Goal: Task Accomplishment & Management: Complete application form

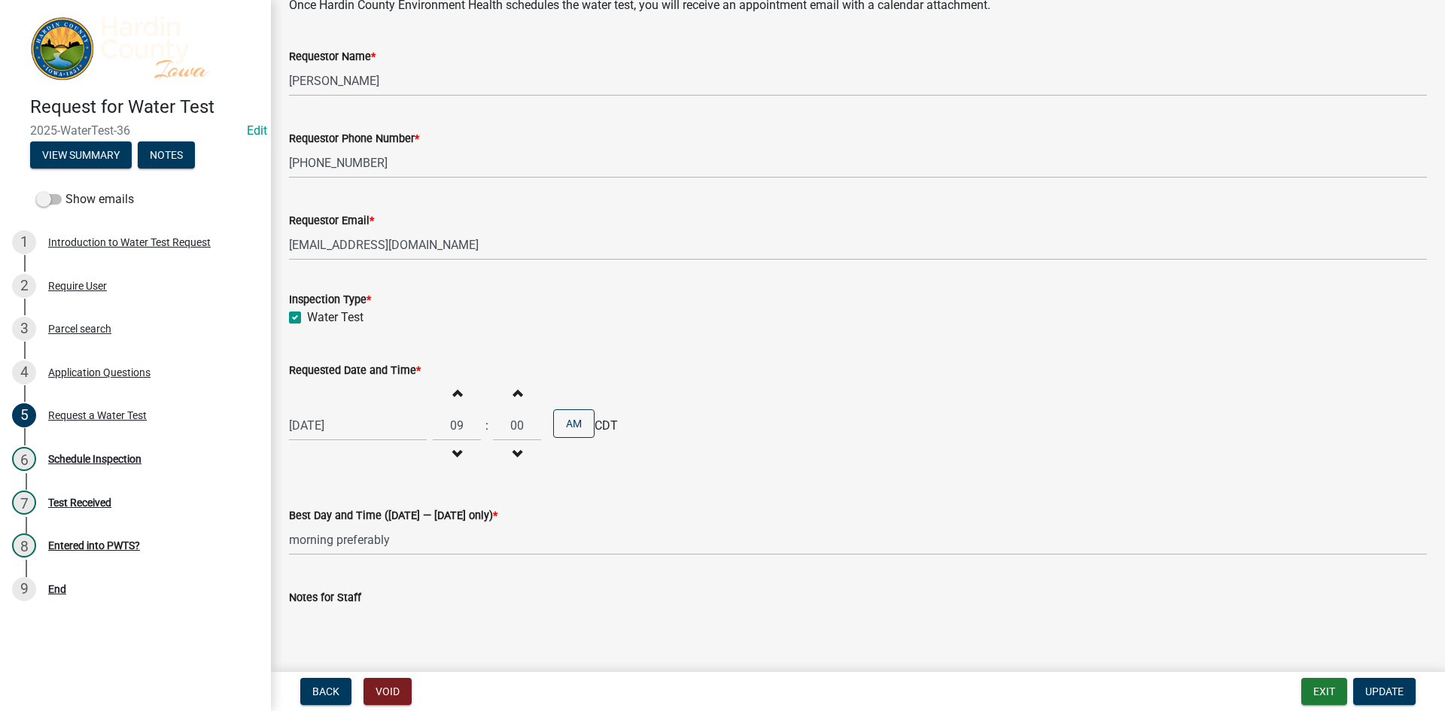
scroll to position [361, 0]
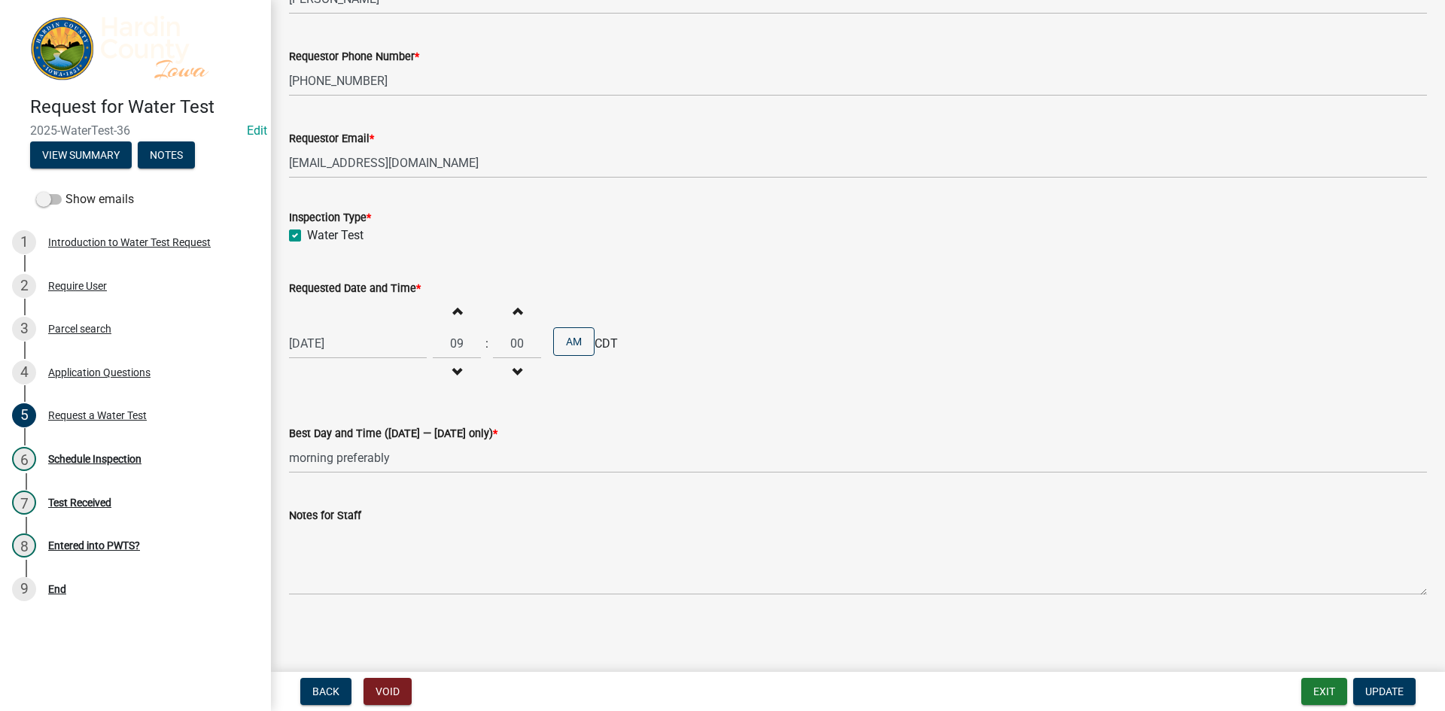
click at [453, 315] on span "button" at bounding box center [457, 311] width 8 height 12
type input "10"
click at [514, 312] on span "button" at bounding box center [517, 311] width 8 height 12
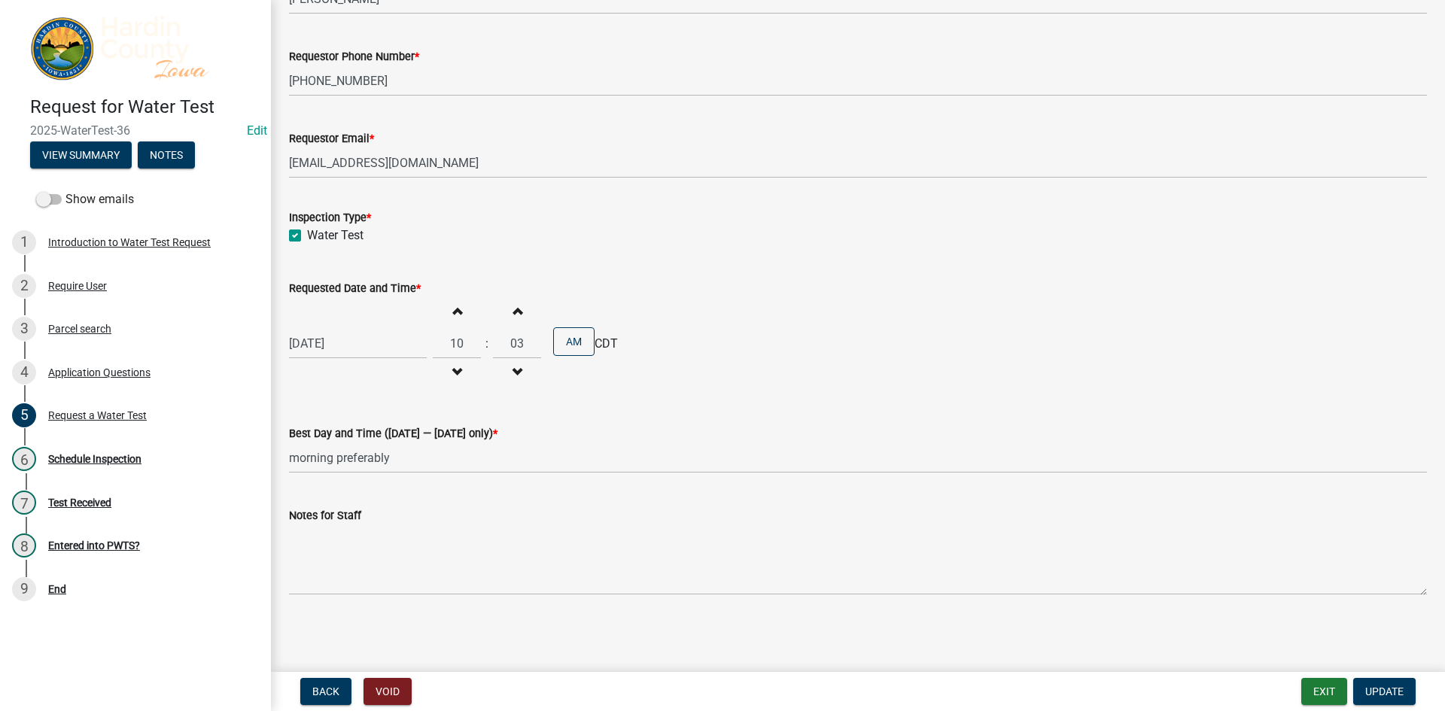
click at [514, 312] on span "button" at bounding box center [517, 311] width 8 height 12
click at [525, 347] on input "06" at bounding box center [517, 343] width 48 height 31
type input "0"
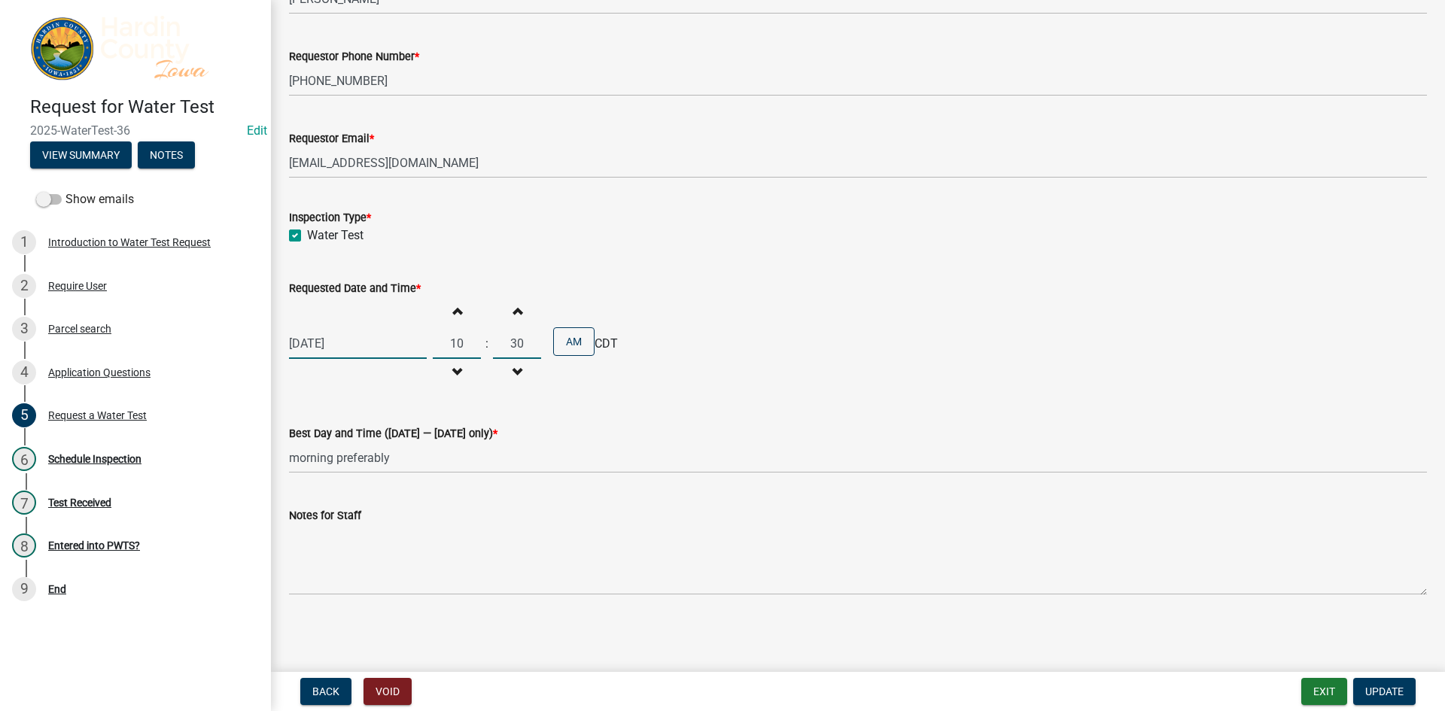
type input "30"
click at [1323, 691] on button "Exit" at bounding box center [1324, 691] width 46 height 27
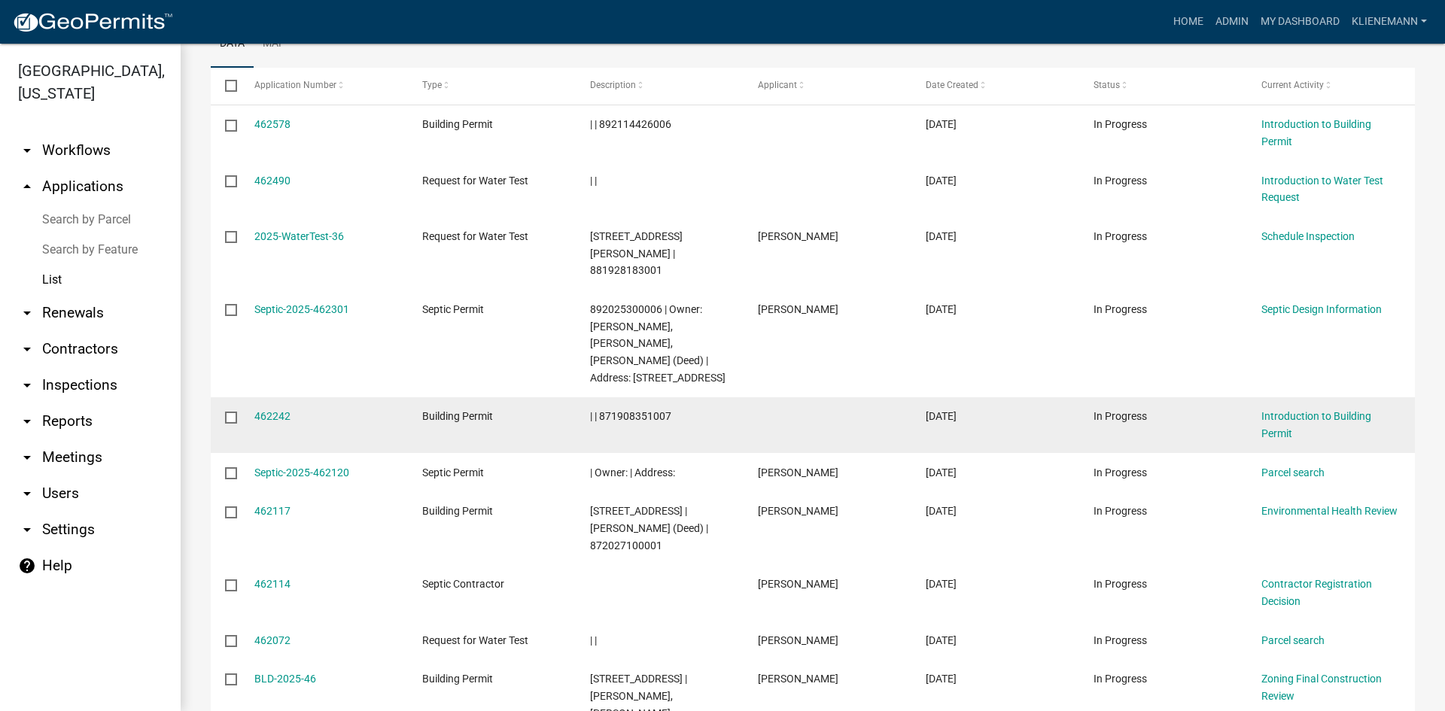
scroll to position [301, 0]
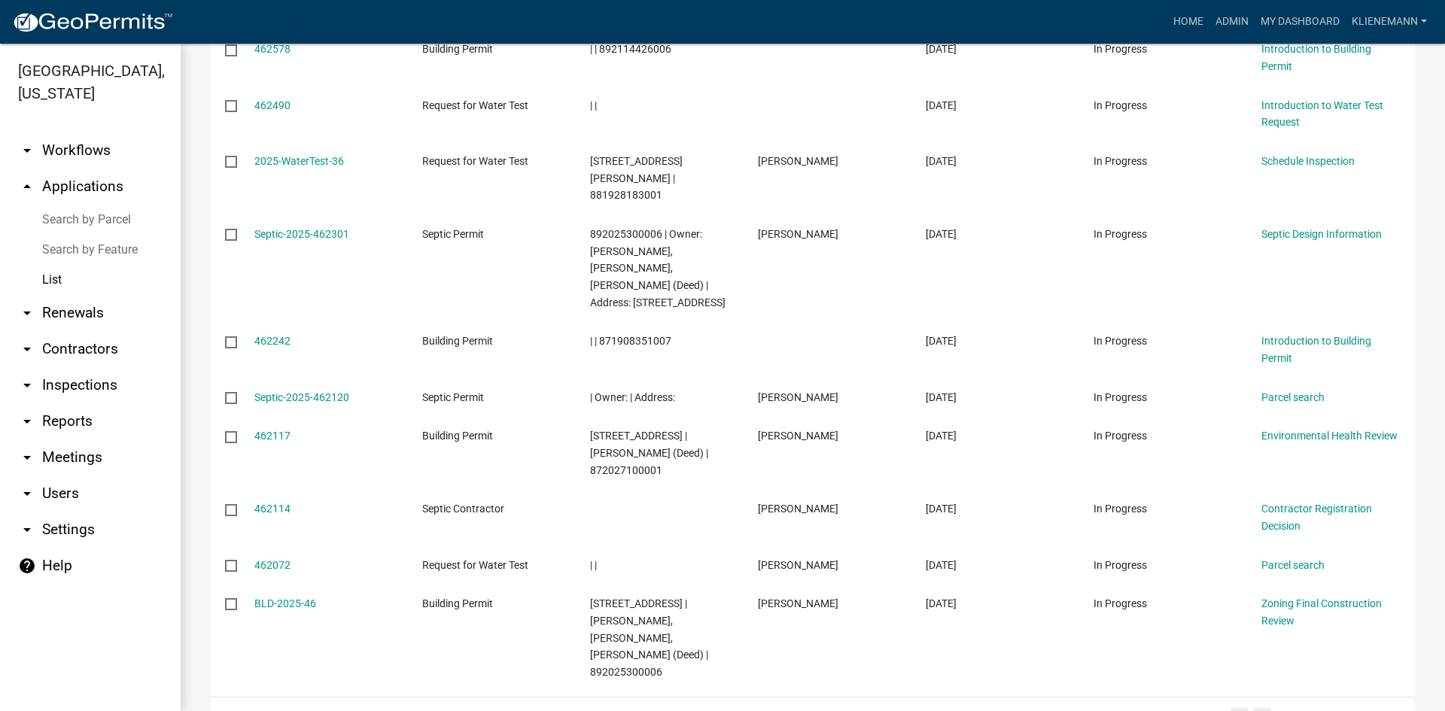
click at [1253, 708] on link "2" at bounding box center [1262, 716] width 18 height 17
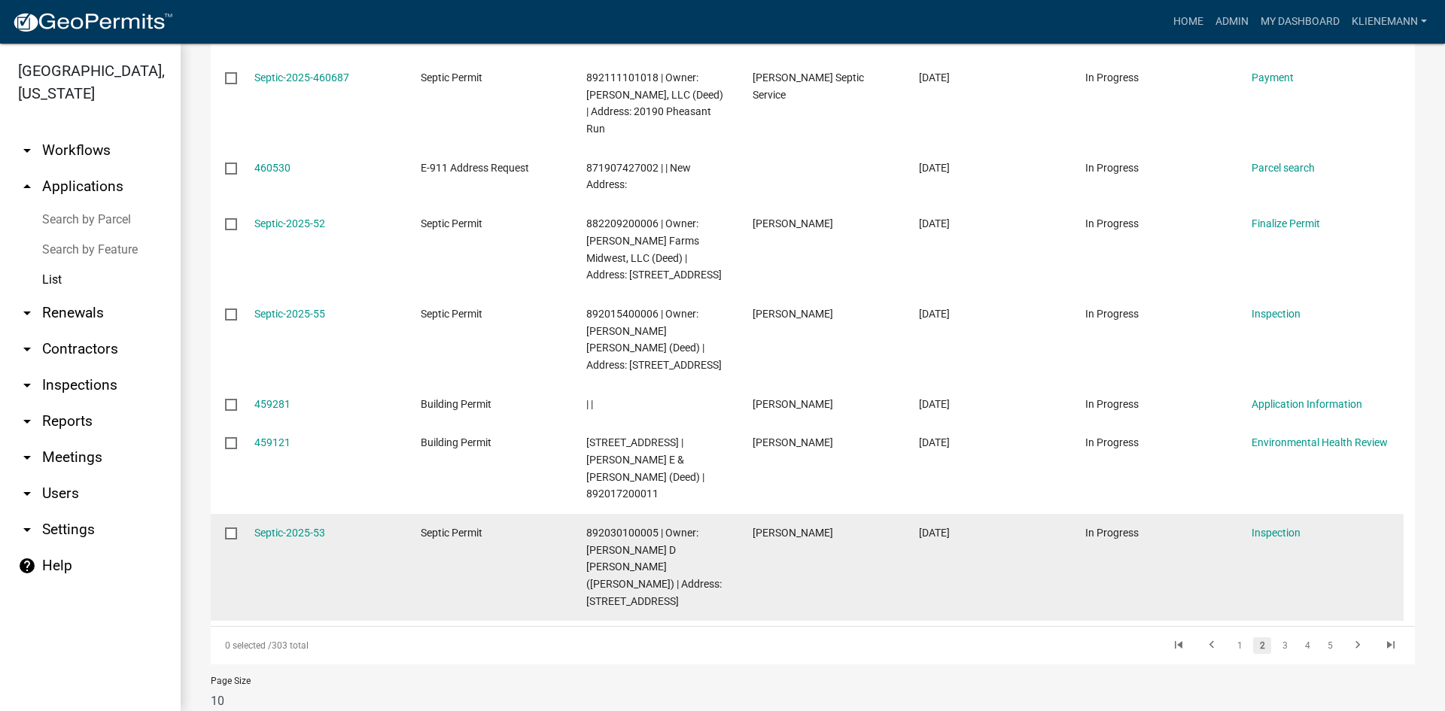
scroll to position [527, 0]
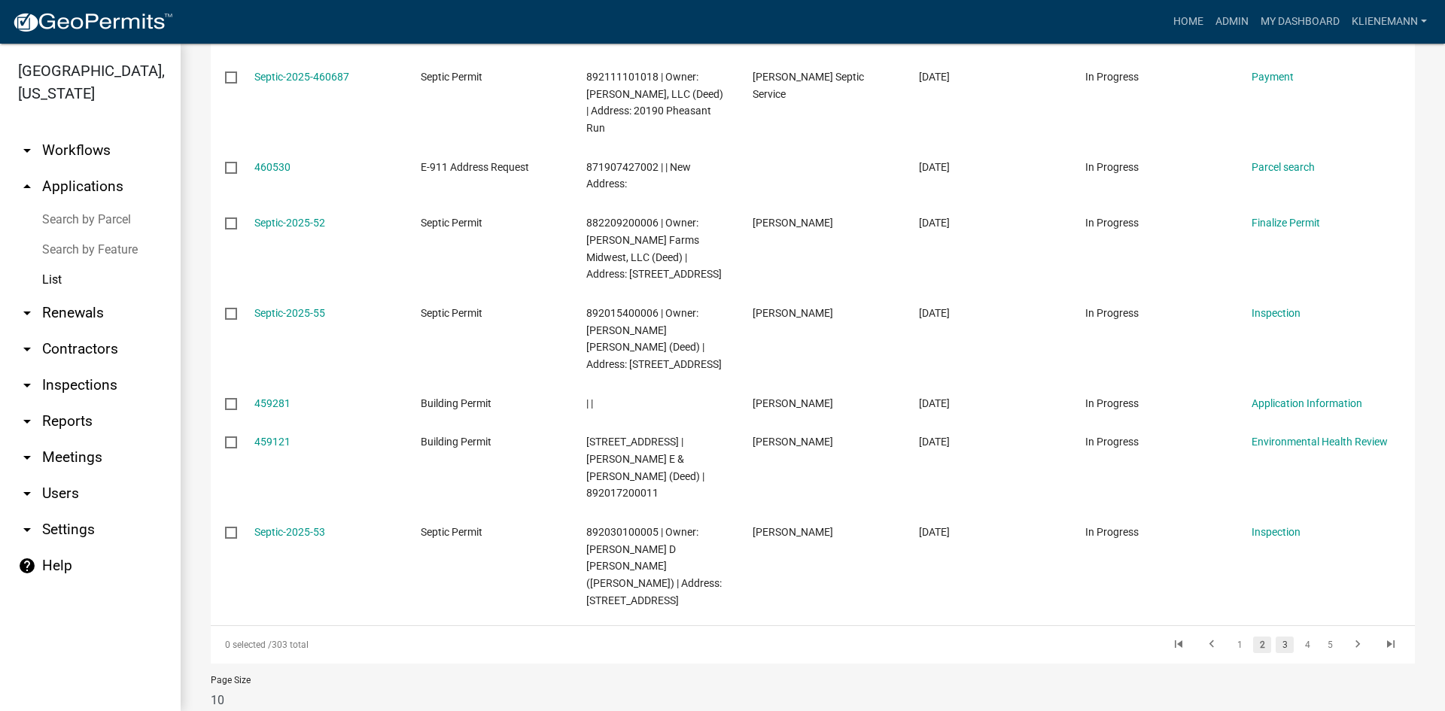
click at [1280, 637] on link "3" at bounding box center [1285, 645] width 18 height 17
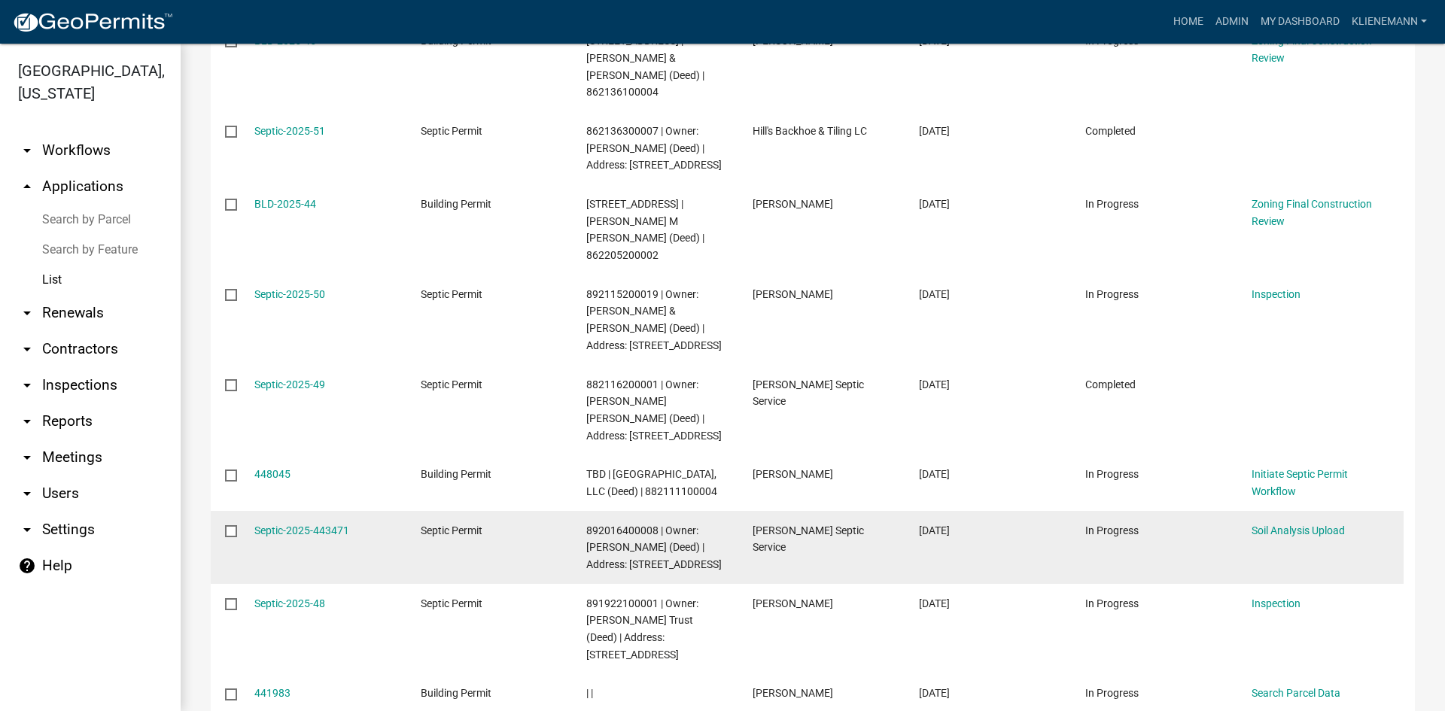
scroll to position [521, 0]
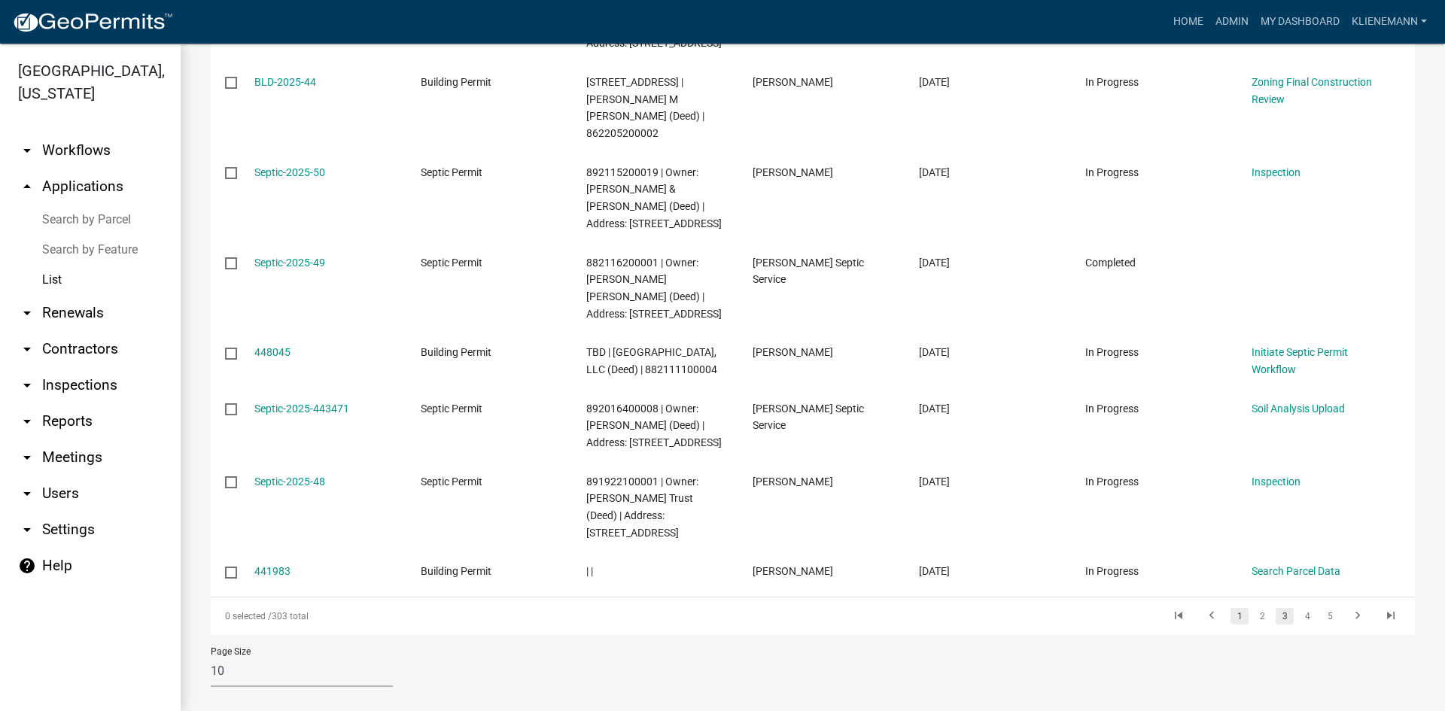
click at [1232, 608] on link "1" at bounding box center [1239, 616] width 18 height 17
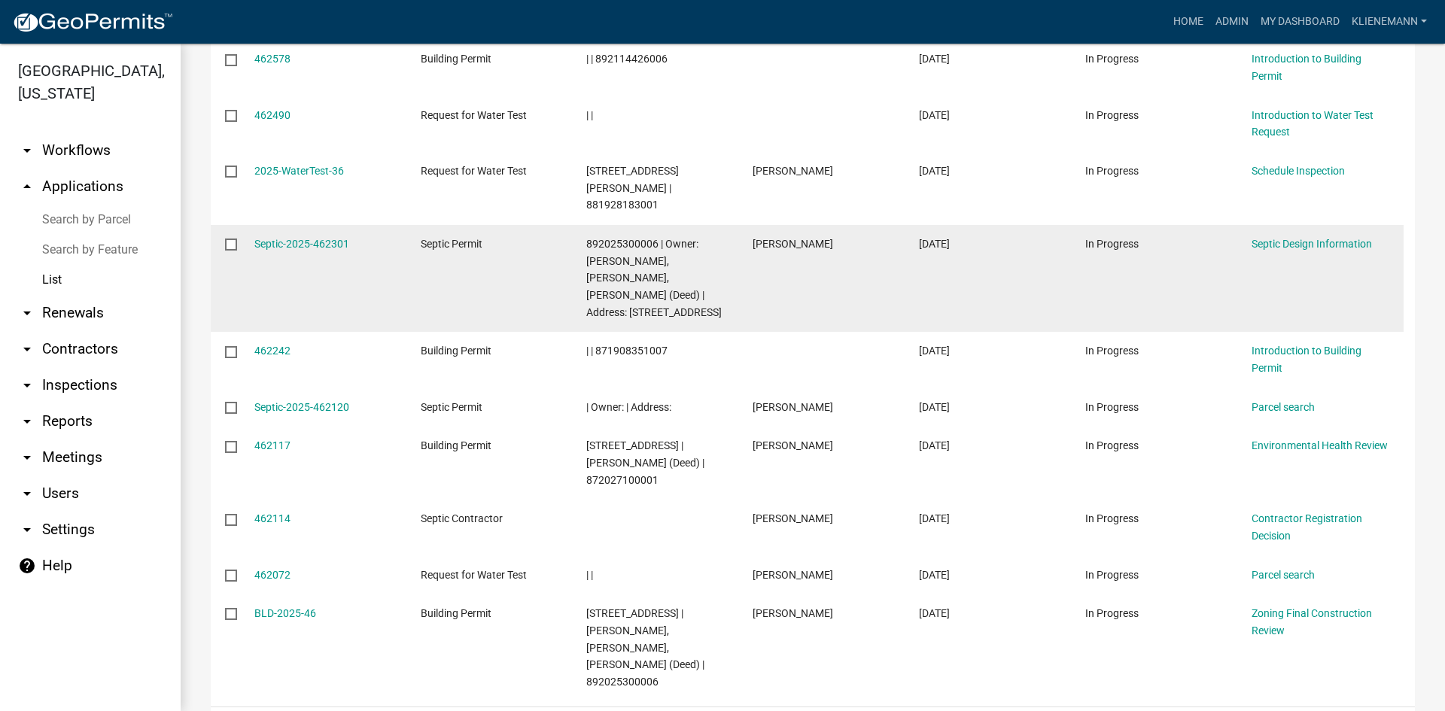
scroll to position [293, 0]
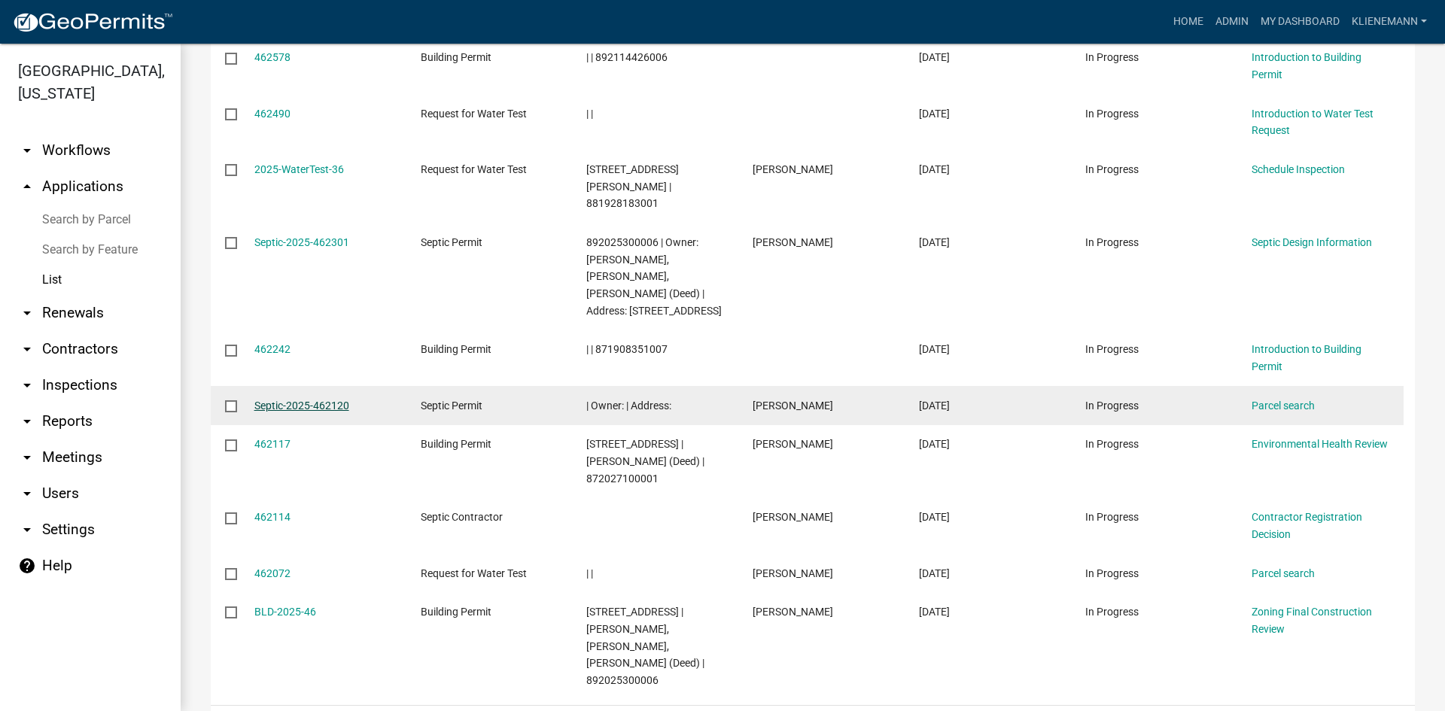
click at [292, 400] on link "Septic-2025-462120" at bounding box center [301, 406] width 95 height 12
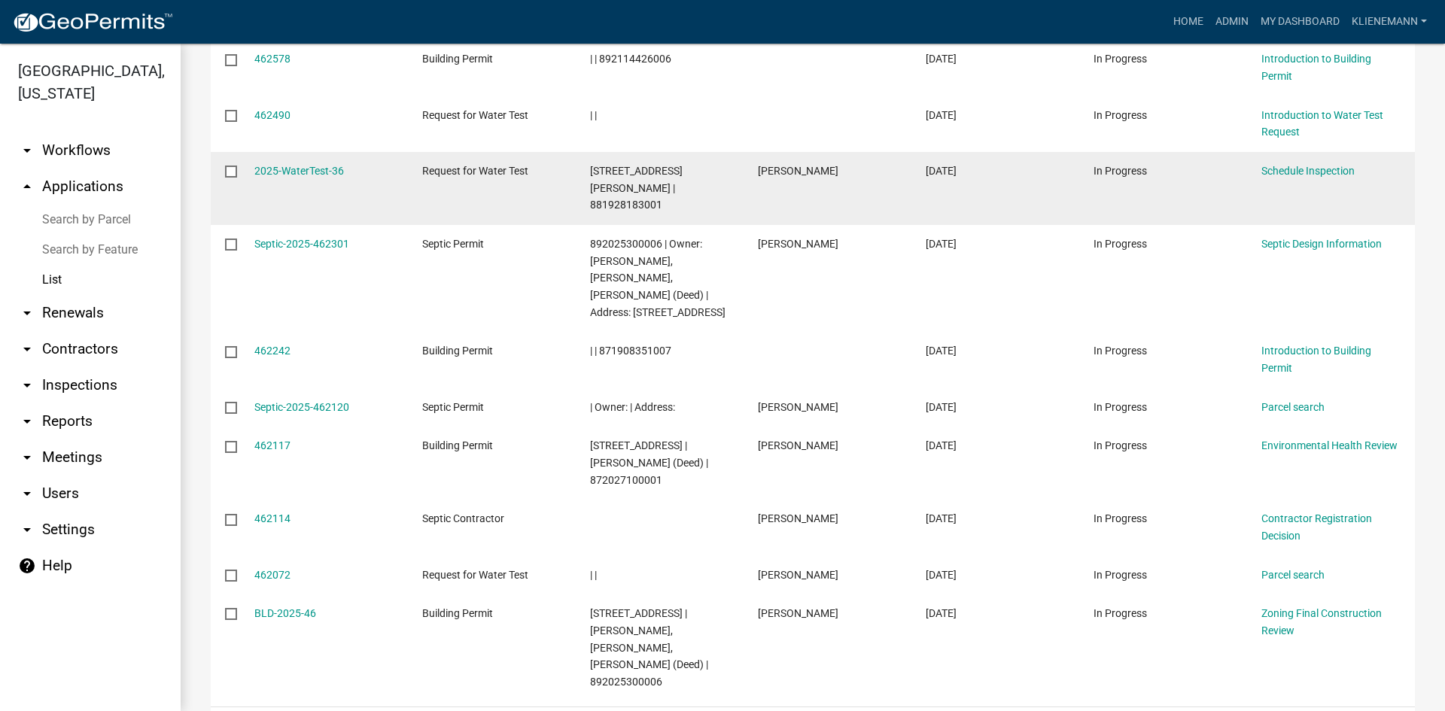
scroll to position [301, 0]
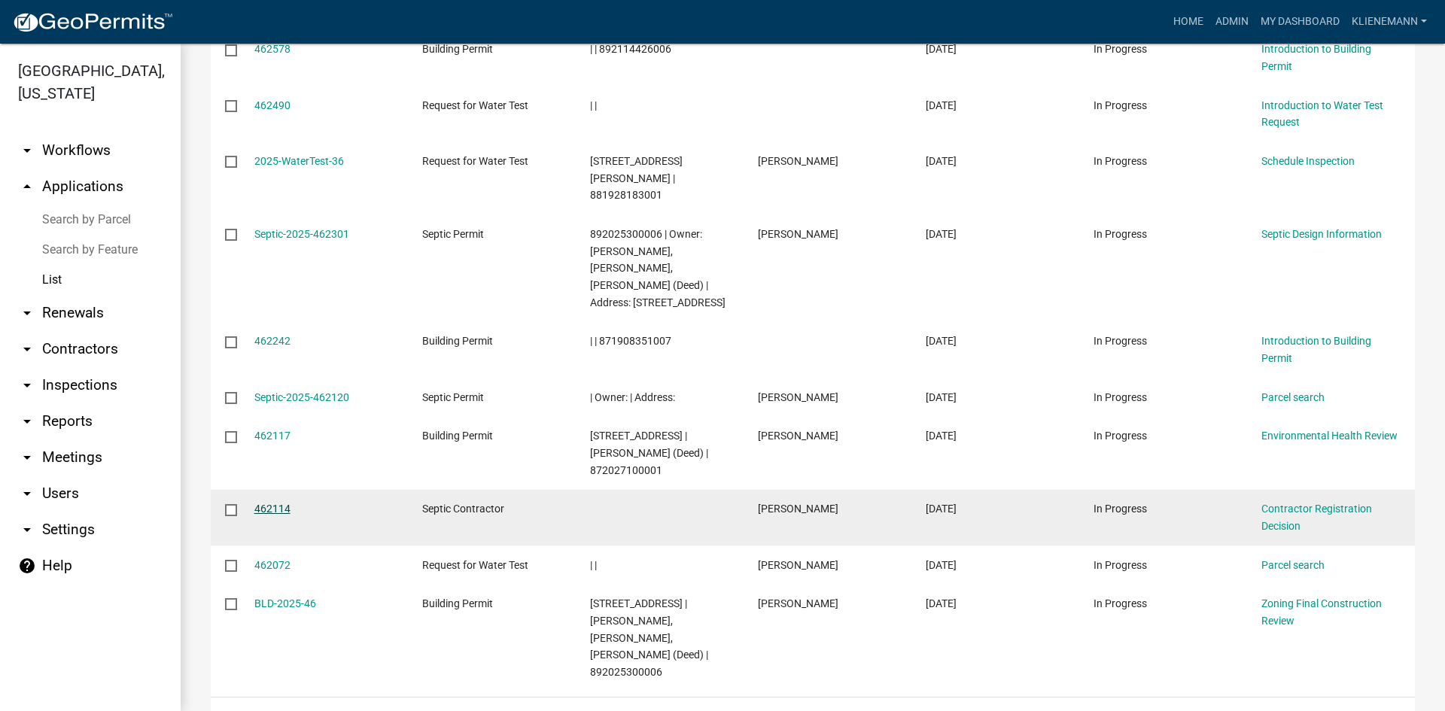
click at [257, 503] on link "462114" at bounding box center [272, 509] width 36 height 12
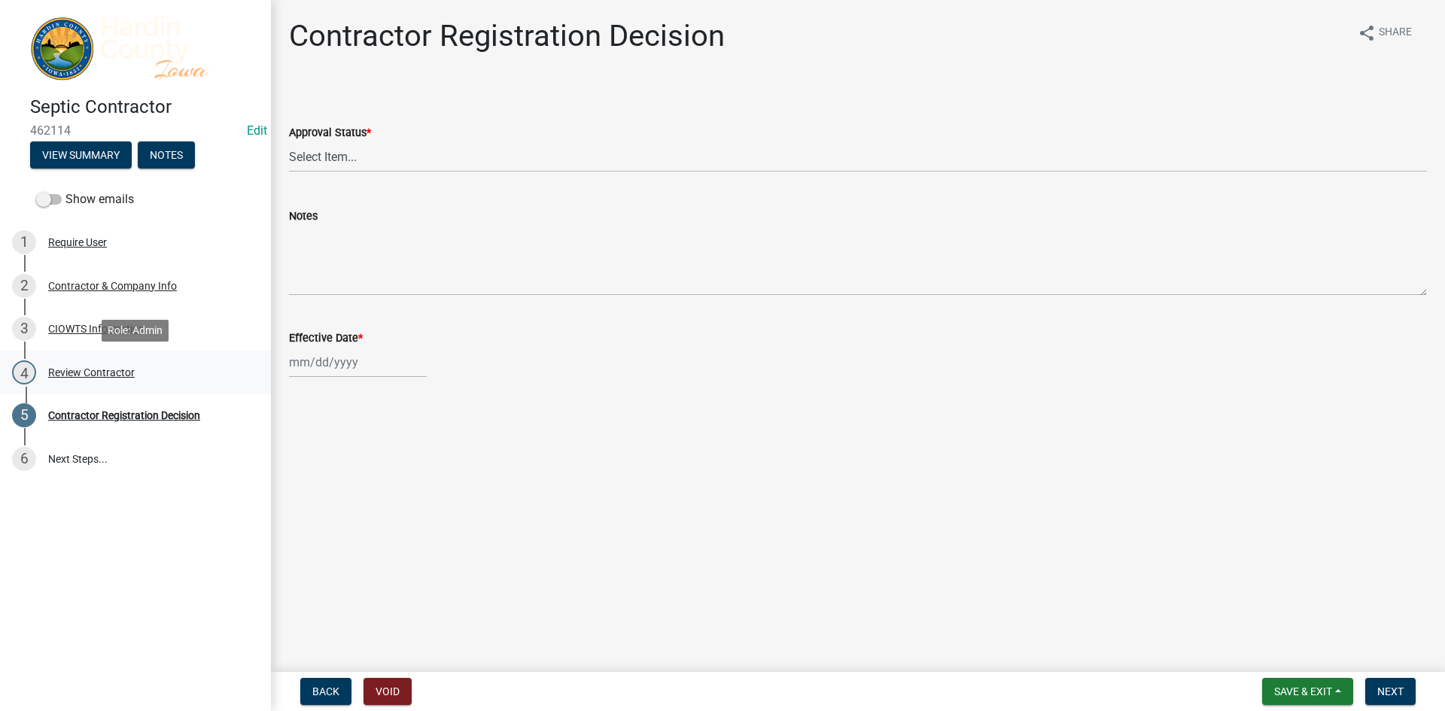
click at [170, 373] on div "4 Review Contractor" at bounding box center [129, 372] width 235 height 24
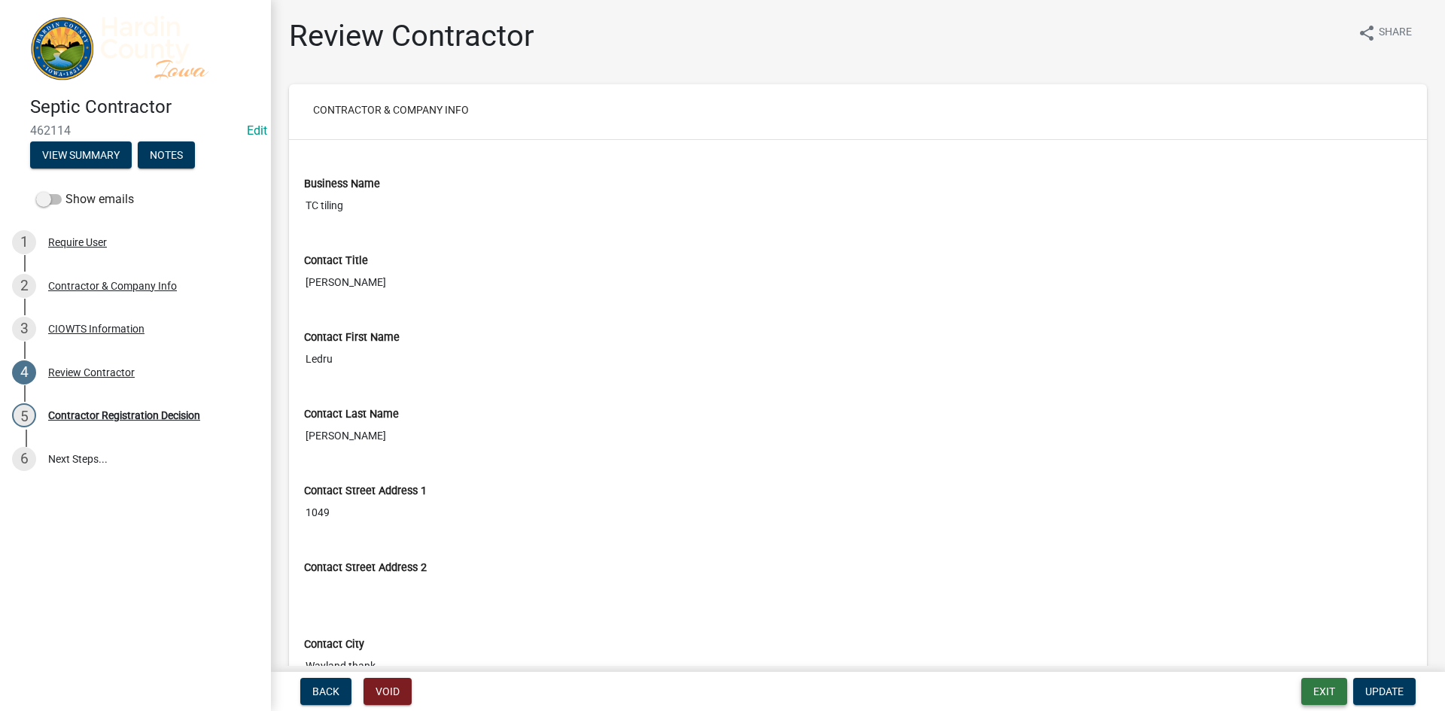
click at [1331, 688] on button "Exit" at bounding box center [1324, 691] width 46 height 27
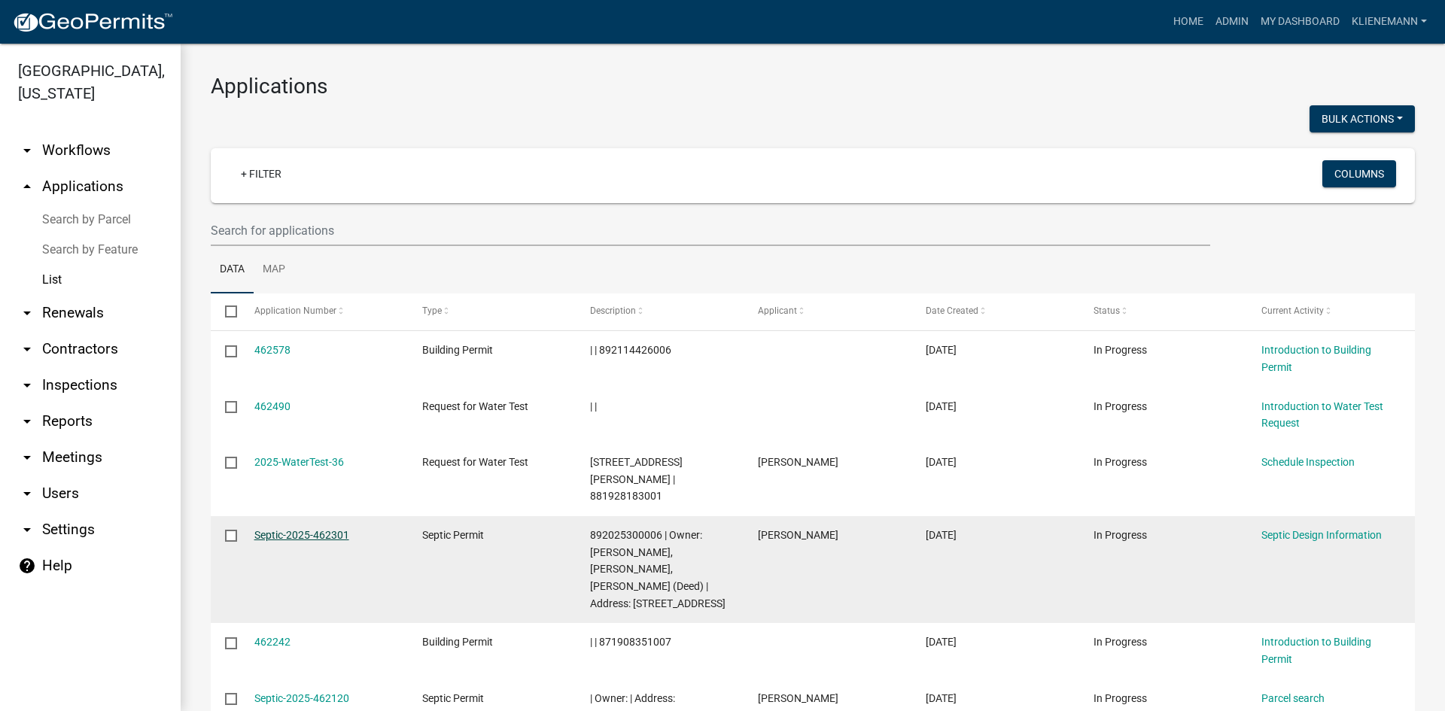
click at [308, 534] on link "Septic-2025-462301" at bounding box center [301, 535] width 95 height 12
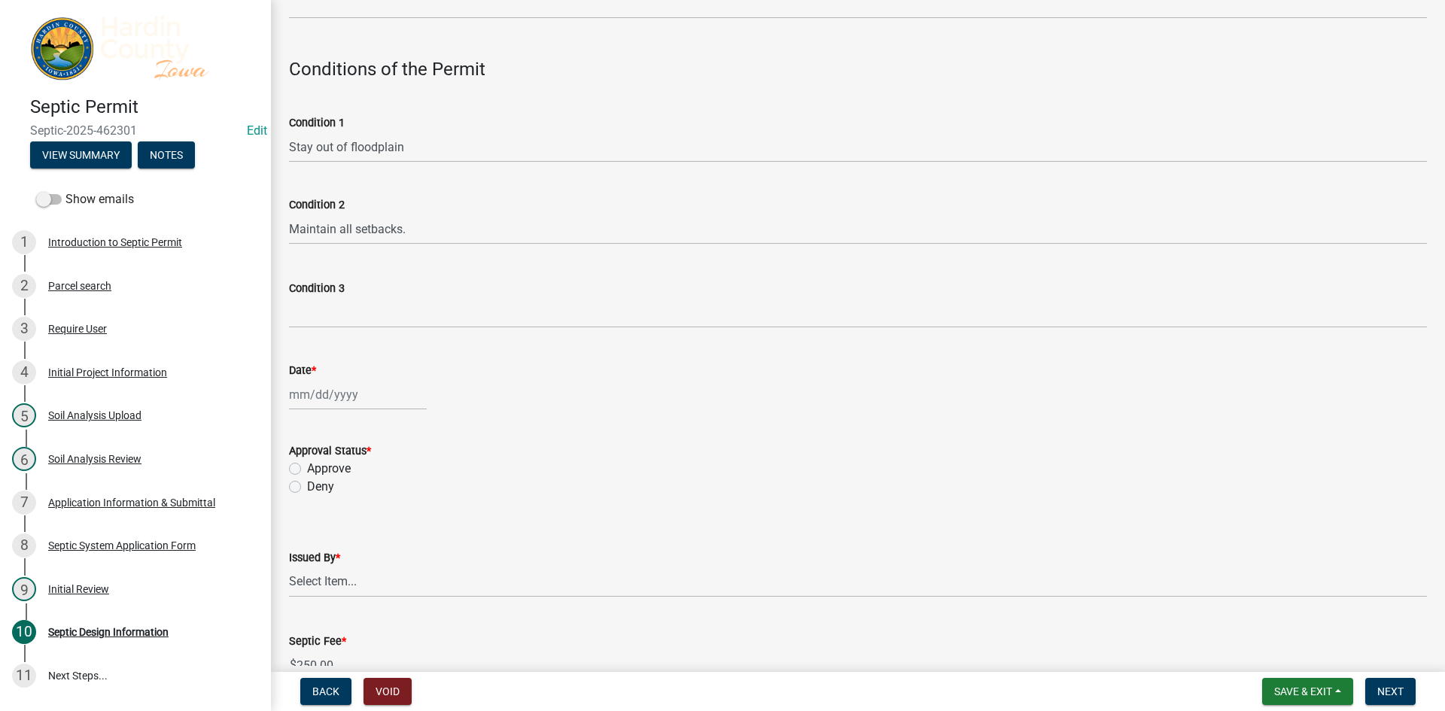
scroll to position [1054, 0]
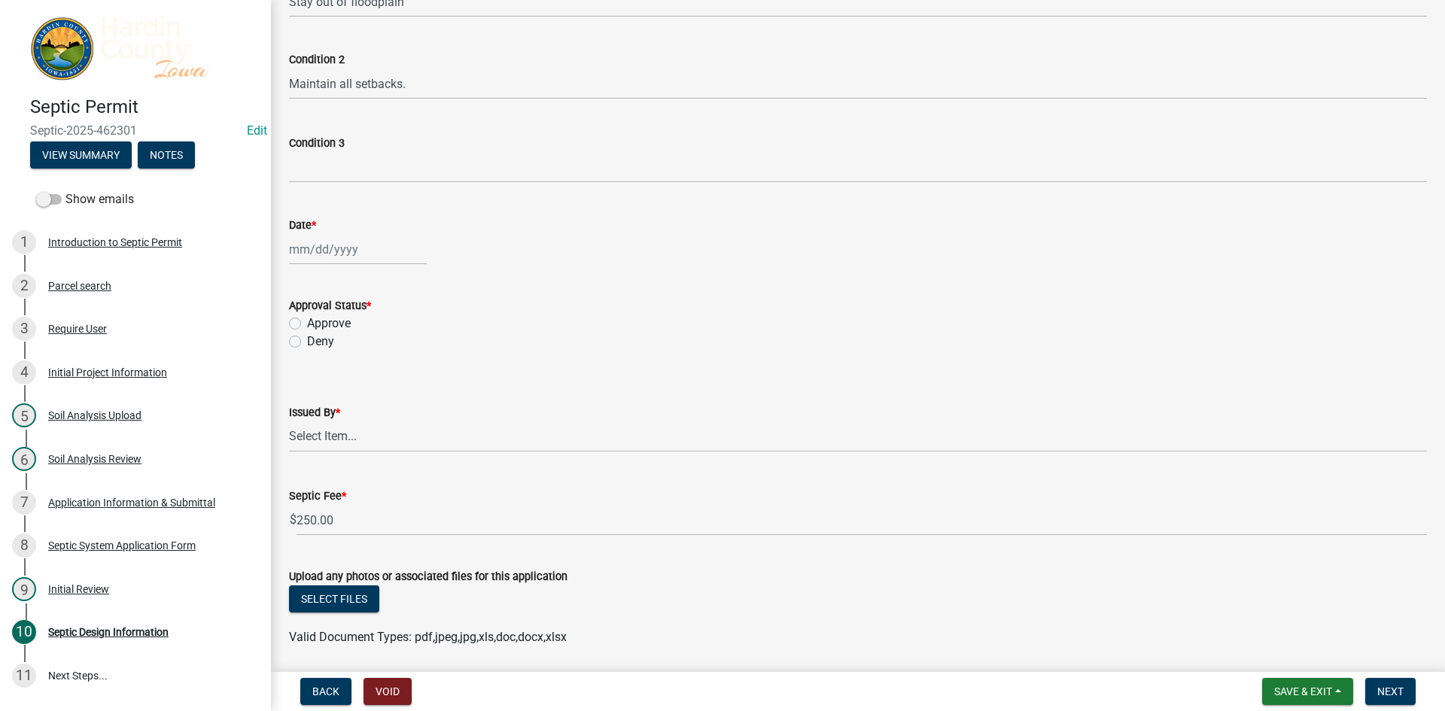
click at [347, 326] on label "Approve" at bounding box center [329, 324] width 44 height 18
click at [317, 324] on input "Approve" at bounding box center [312, 320] width 10 height 10
radio input "true"
select select "8"
select select "2025"
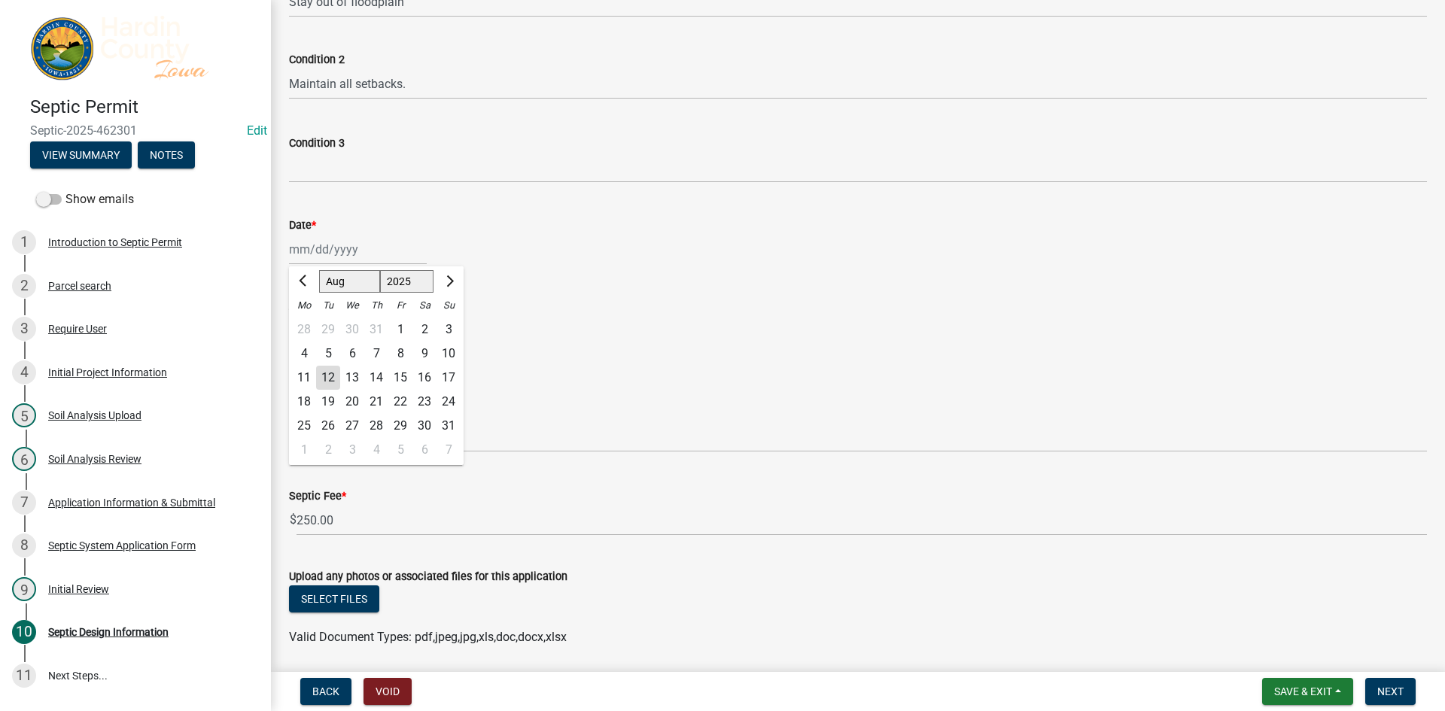
click at [372, 255] on div "[PERSON_NAME] Feb Mar Apr [PERSON_NAME][DATE] Oct Nov [DATE] 1526 1527 1528 152…" at bounding box center [358, 249] width 138 height 31
click at [324, 376] on div "12" at bounding box center [328, 378] width 24 height 24
type input "[DATE]"
click at [609, 267] on wm-data-entity-input "Date * [DATE]" at bounding box center [858, 237] width 1138 height 84
click at [582, 277] on wm-data-entity-input "Date * [DATE]" at bounding box center [858, 237] width 1138 height 84
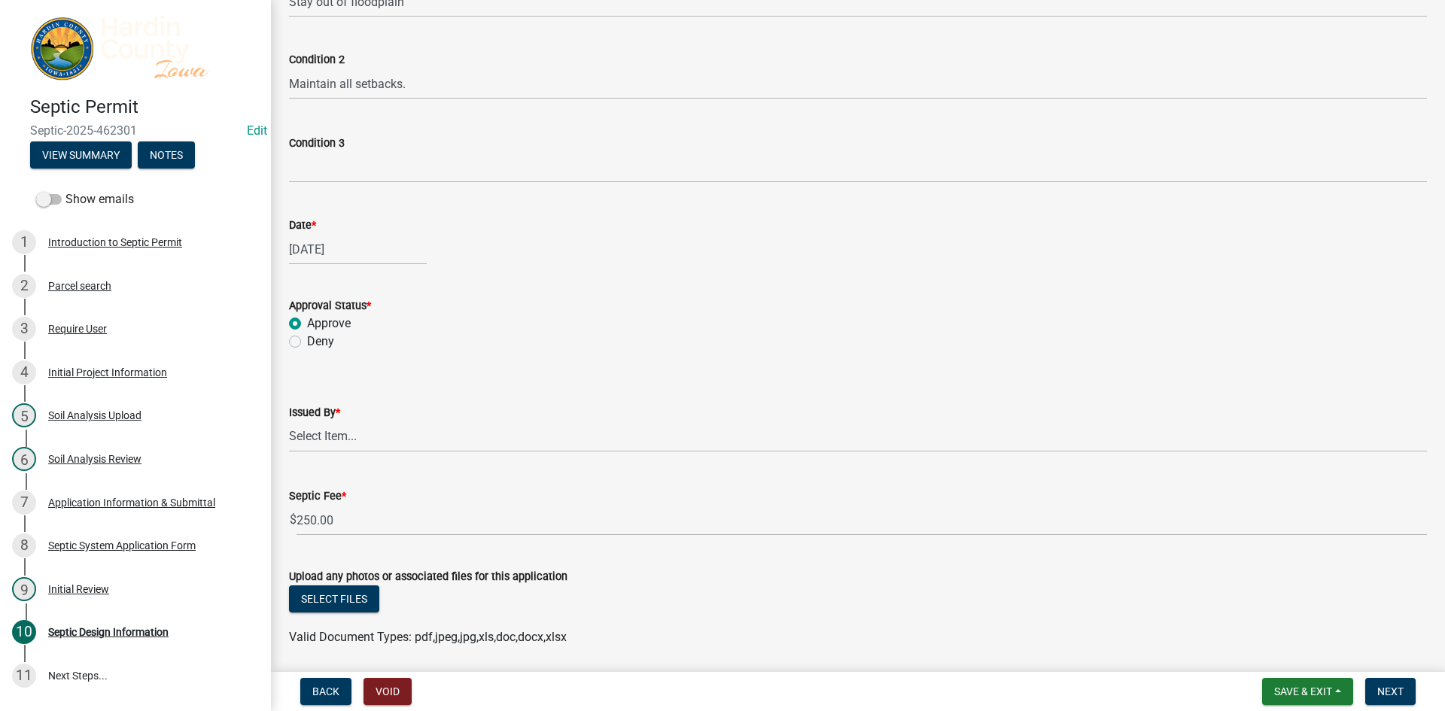
click at [500, 184] on wm-data-entity-input "Condition 3" at bounding box center [858, 154] width 1138 height 82
click at [1329, 343] on div "Deny" at bounding box center [858, 342] width 1138 height 18
click at [642, 384] on div "Issued By * Select Item... [PERSON_NAME] [PERSON_NAME] Roll [PERSON_NAME]" at bounding box center [858, 408] width 1138 height 88
select select "8"
select select "2025"
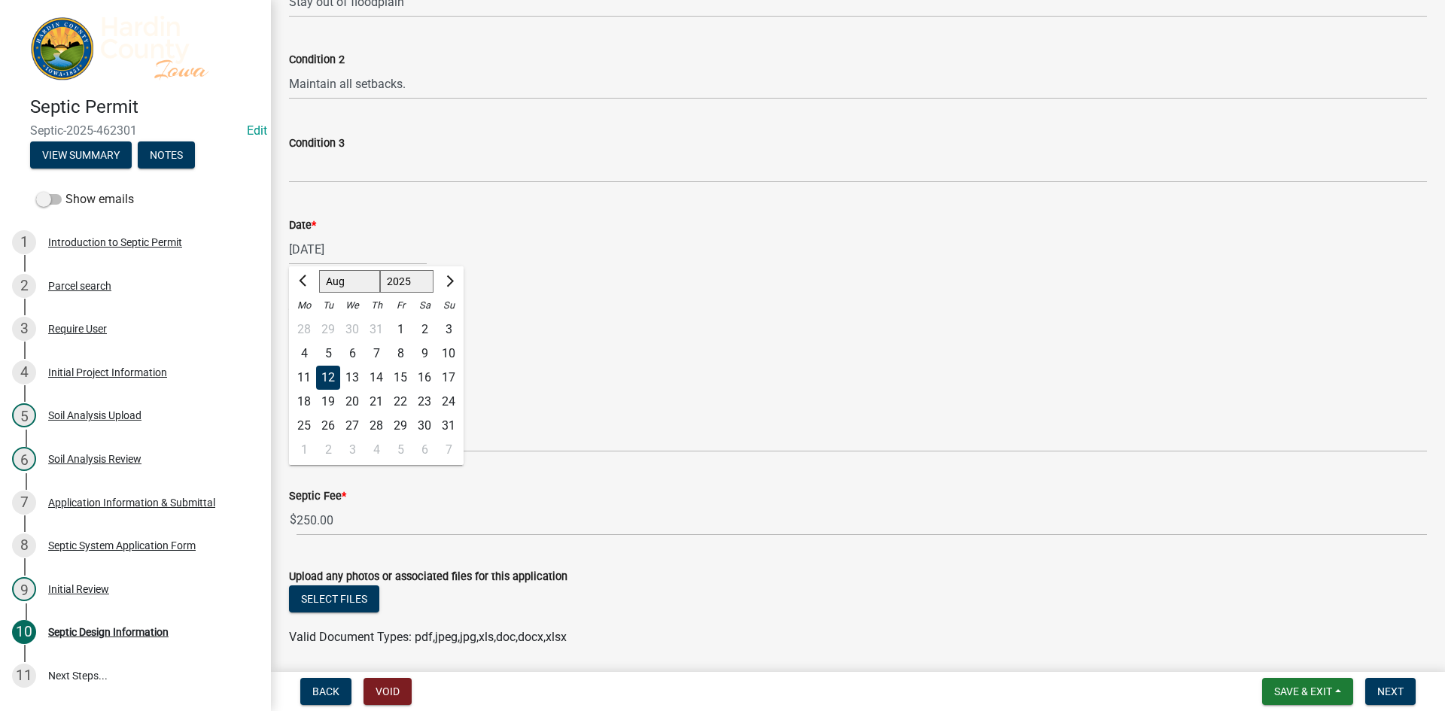
click at [326, 248] on div "[DATE] [PERSON_NAME] Apr May Jun [DATE] Aug Sep Oct Nov [DATE] 1526 1527 1528 1…" at bounding box center [358, 249] width 138 height 31
click at [329, 372] on div "12" at bounding box center [328, 378] width 24 height 24
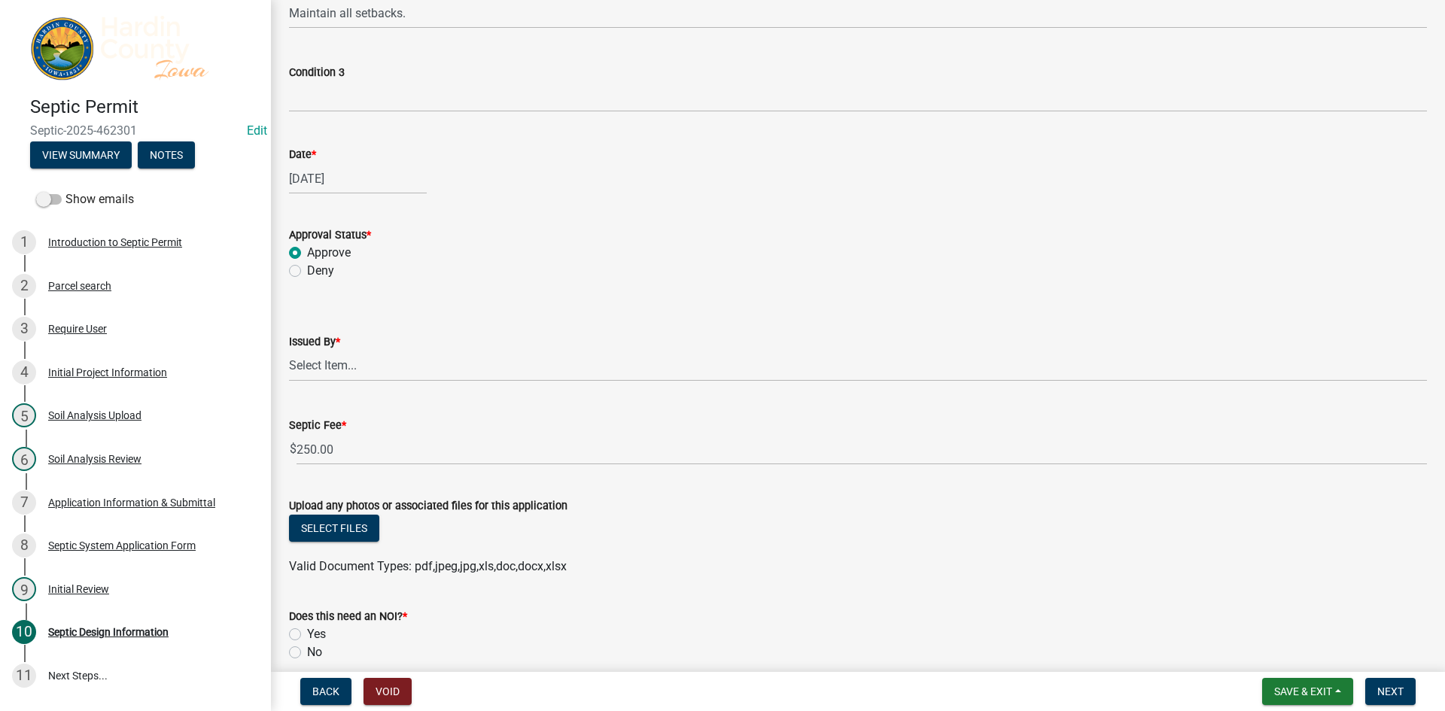
scroll to position [1192, 0]
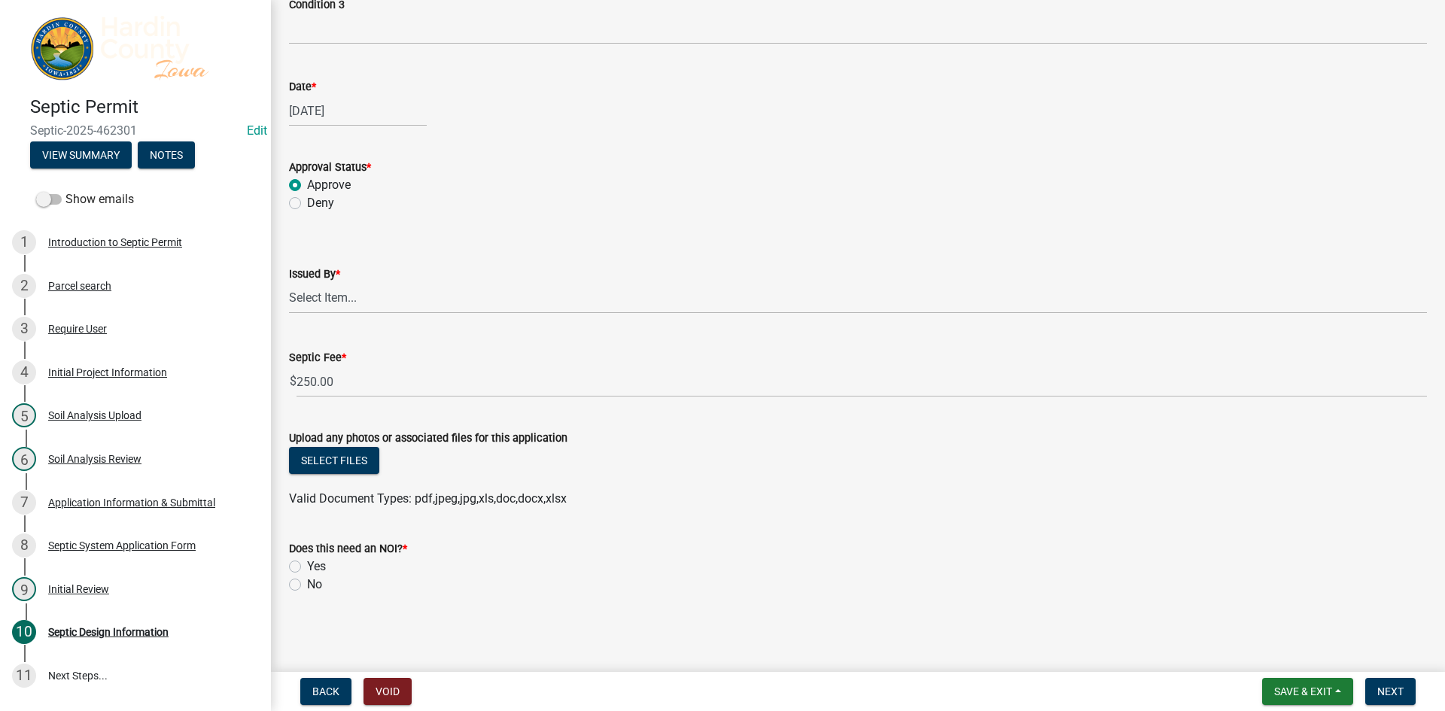
click at [309, 580] on label "No" at bounding box center [314, 585] width 15 height 18
click at [309, 580] on input "No" at bounding box center [312, 581] width 10 height 10
radio input "true"
click at [358, 283] on select "Select Item... [PERSON_NAME] [PERSON_NAME] Roll [PERSON_NAME]" at bounding box center [858, 298] width 1138 height 31
click at [441, 245] on div "Issued By * Select Item... [PERSON_NAME] [PERSON_NAME] Roll [PERSON_NAME]" at bounding box center [858, 270] width 1138 height 88
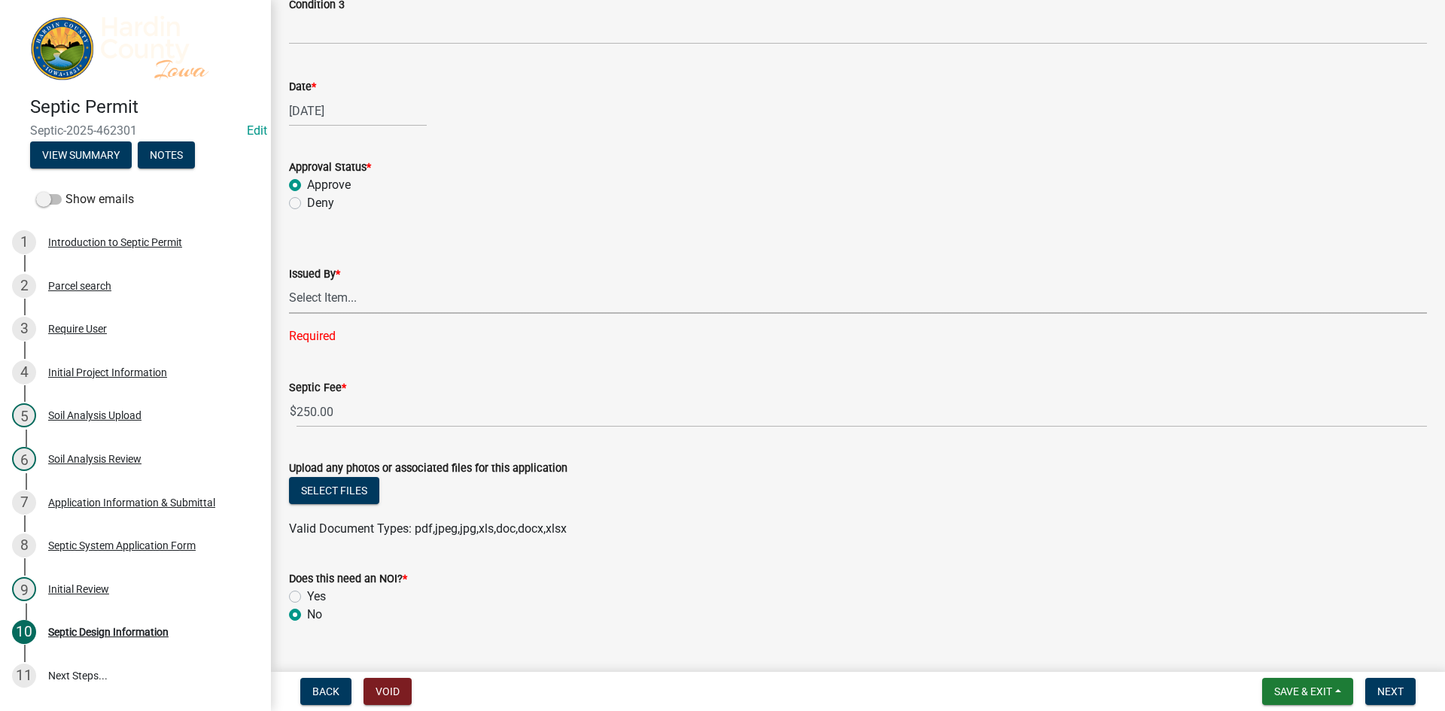
click at [377, 303] on select "Select Item... [PERSON_NAME] [PERSON_NAME] Roll [PERSON_NAME]" at bounding box center [858, 298] width 1138 height 31
click at [289, 283] on select "Select Item... [PERSON_NAME] [PERSON_NAME] Roll [PERSON_NAME]" at bounding box center [858, 298] width 1138 height 31
select select "92abfdc4-a32e-4fda-8546-51d3978c14c9"
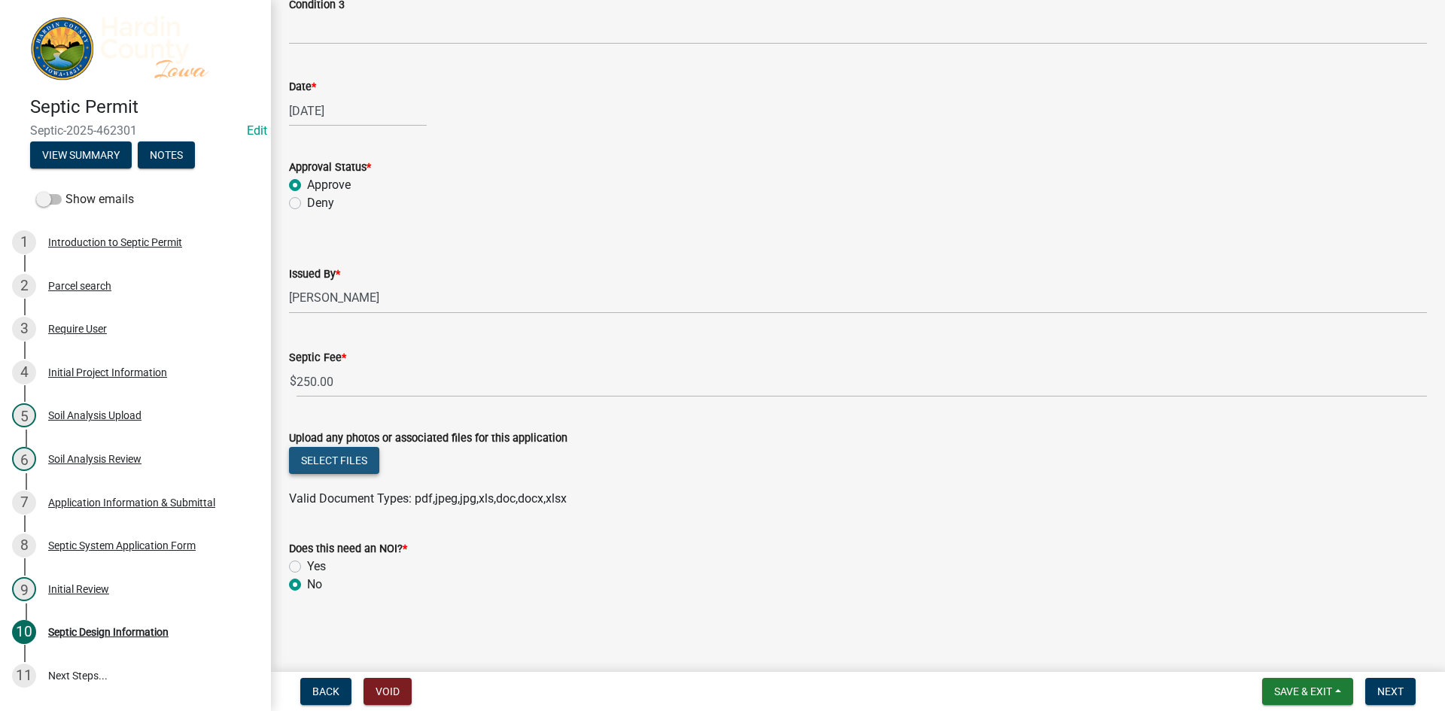
click at [362, 473] on button "Select files" at bounding box center [334, 460] width 90 height 27
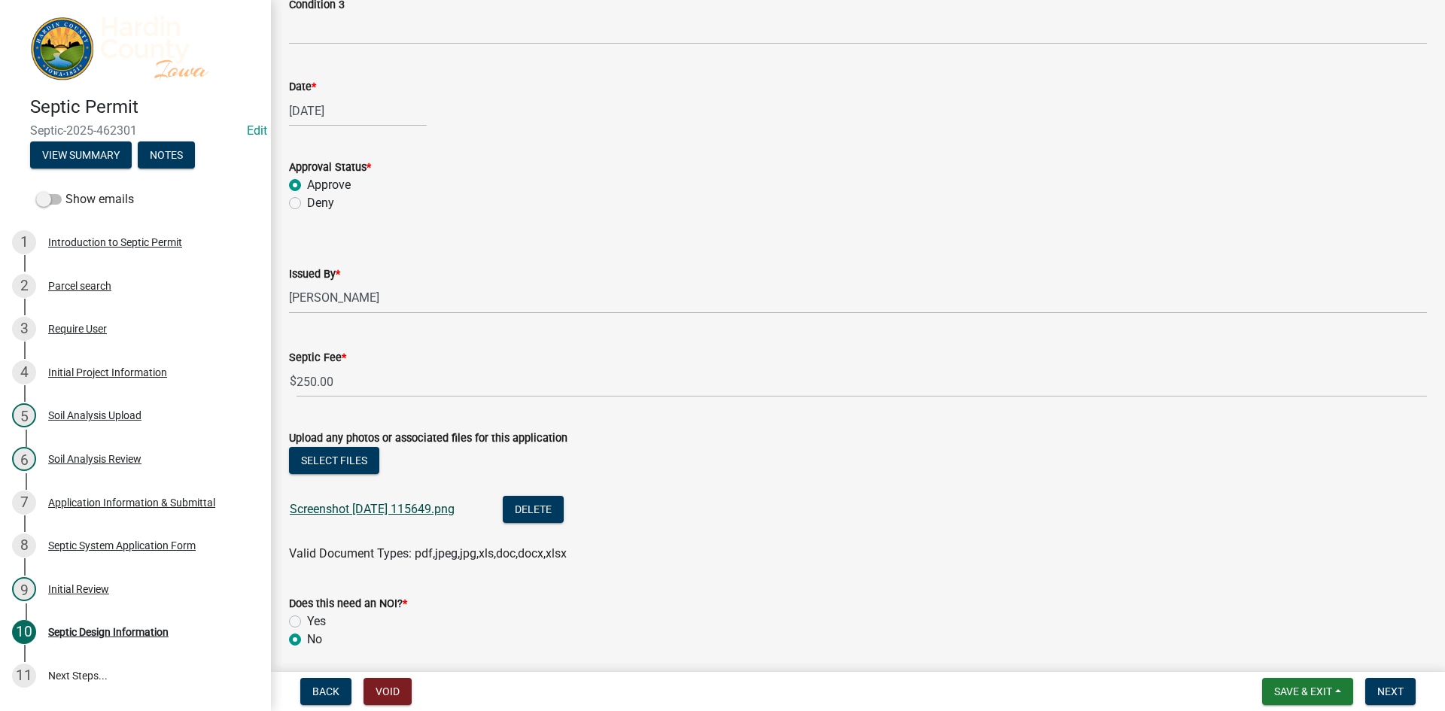
click at [426, 505] on link "Screenshot [DATE] 115649.png" at bounding box center [372, 509] width 165 height 14
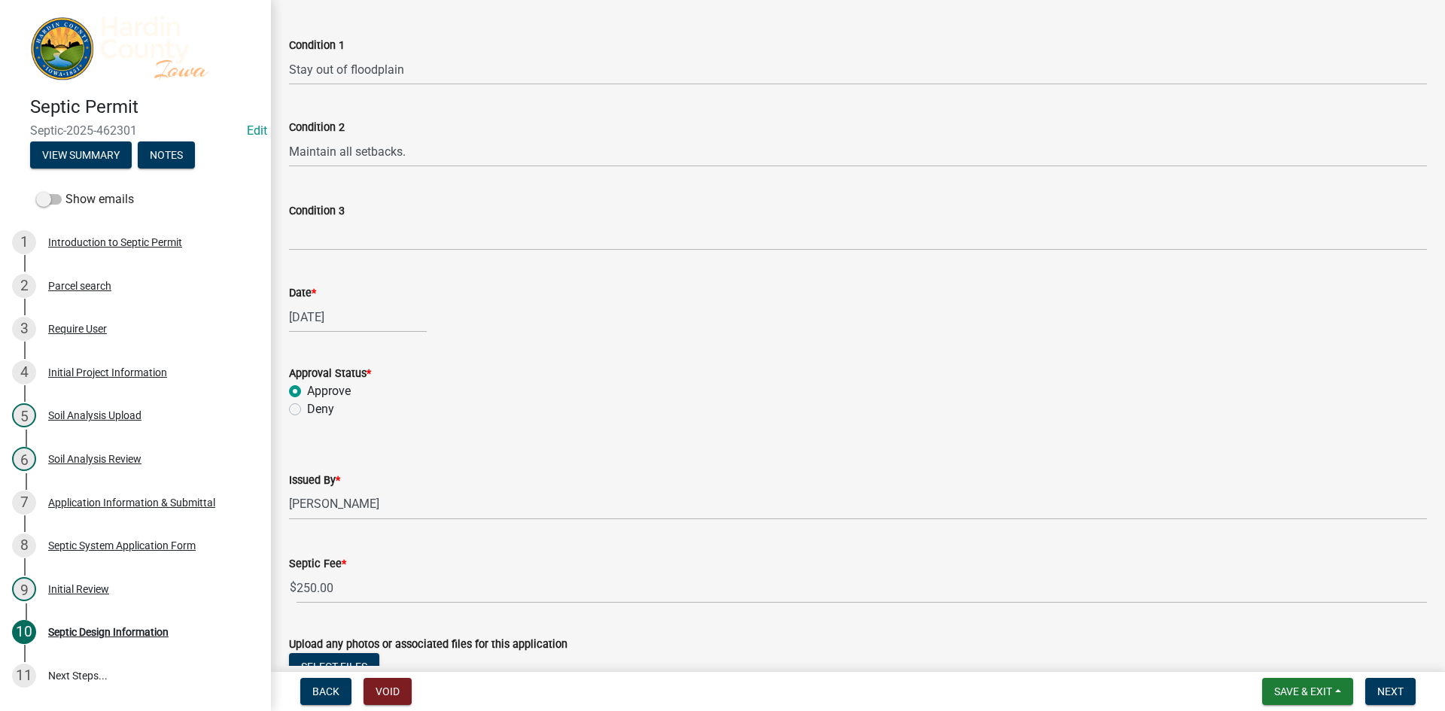
scroll to position [966, 0]
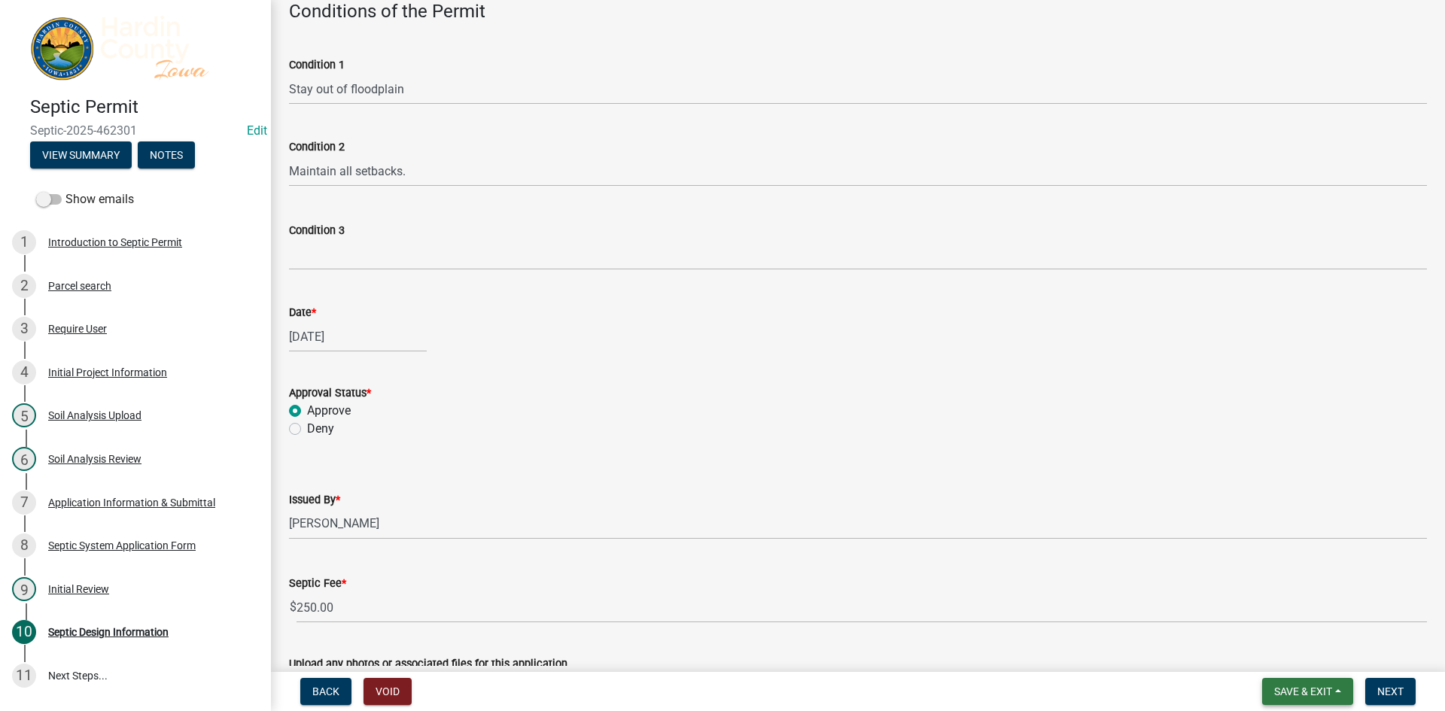
click at [1305, 698] on span "Save & Exit" at bounding box center [1303, 692] width 58 height 12
click at [1302, 652] on button "Save & Exit" at bounding box center [1293, 652] width 120 height 36
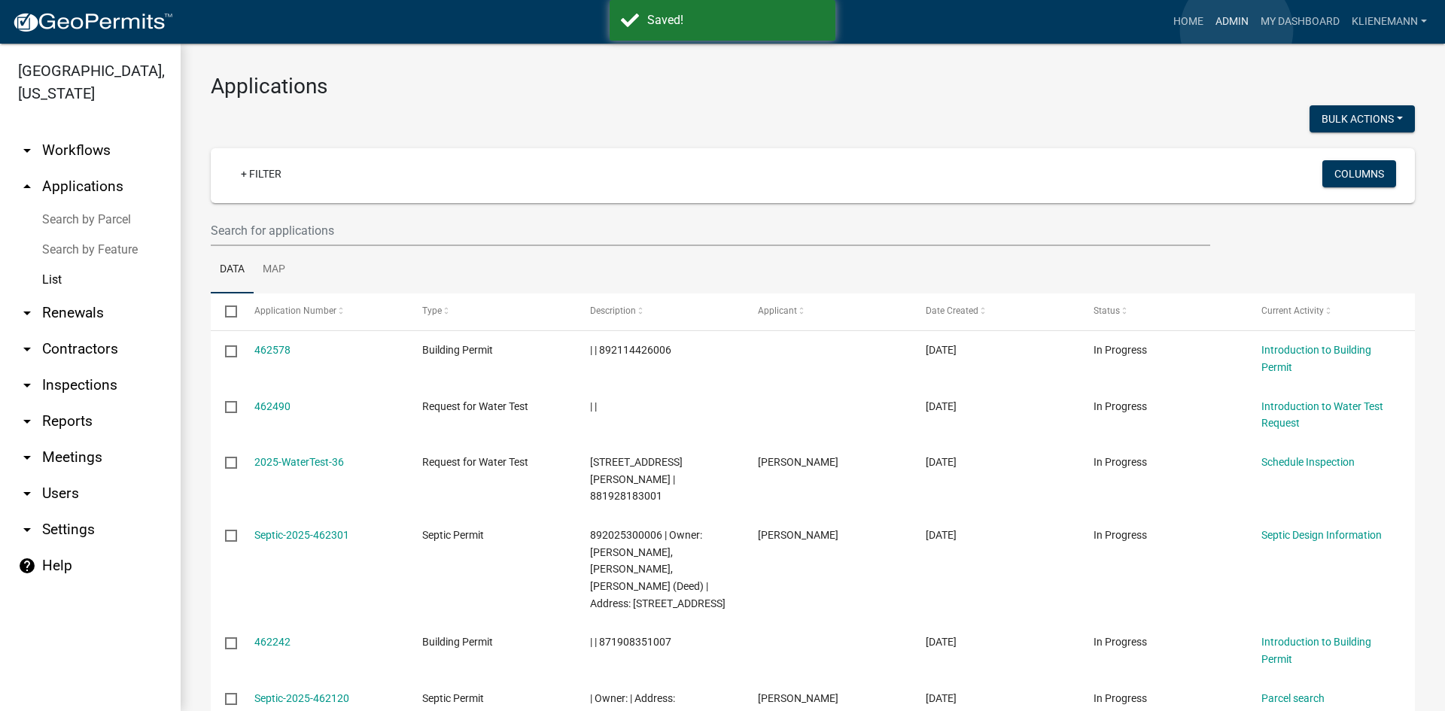
click at [1236, 30] on link "Admin" at bounding box center [1231, 22] width 45 height 29
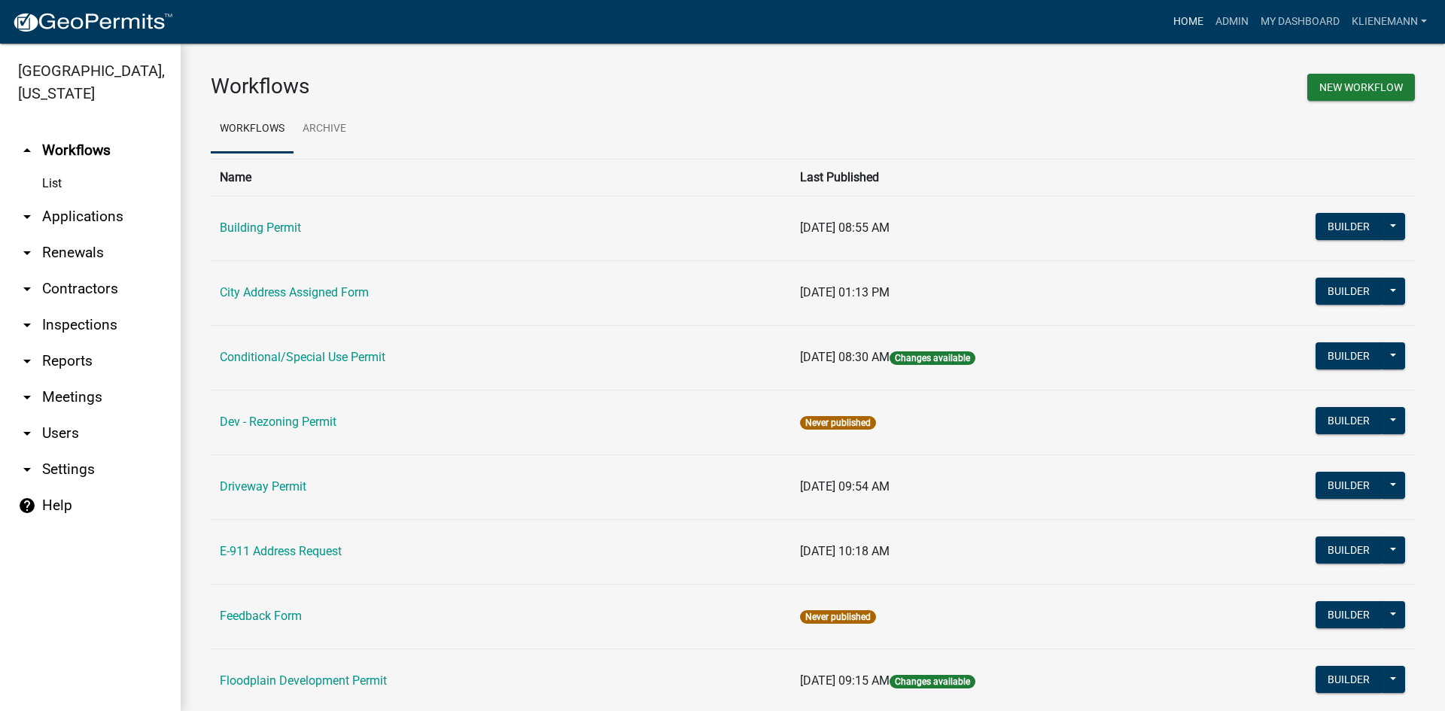
click at [1190, 22] on link "Home" at bounding box center [1188, 22] width 42 height 29
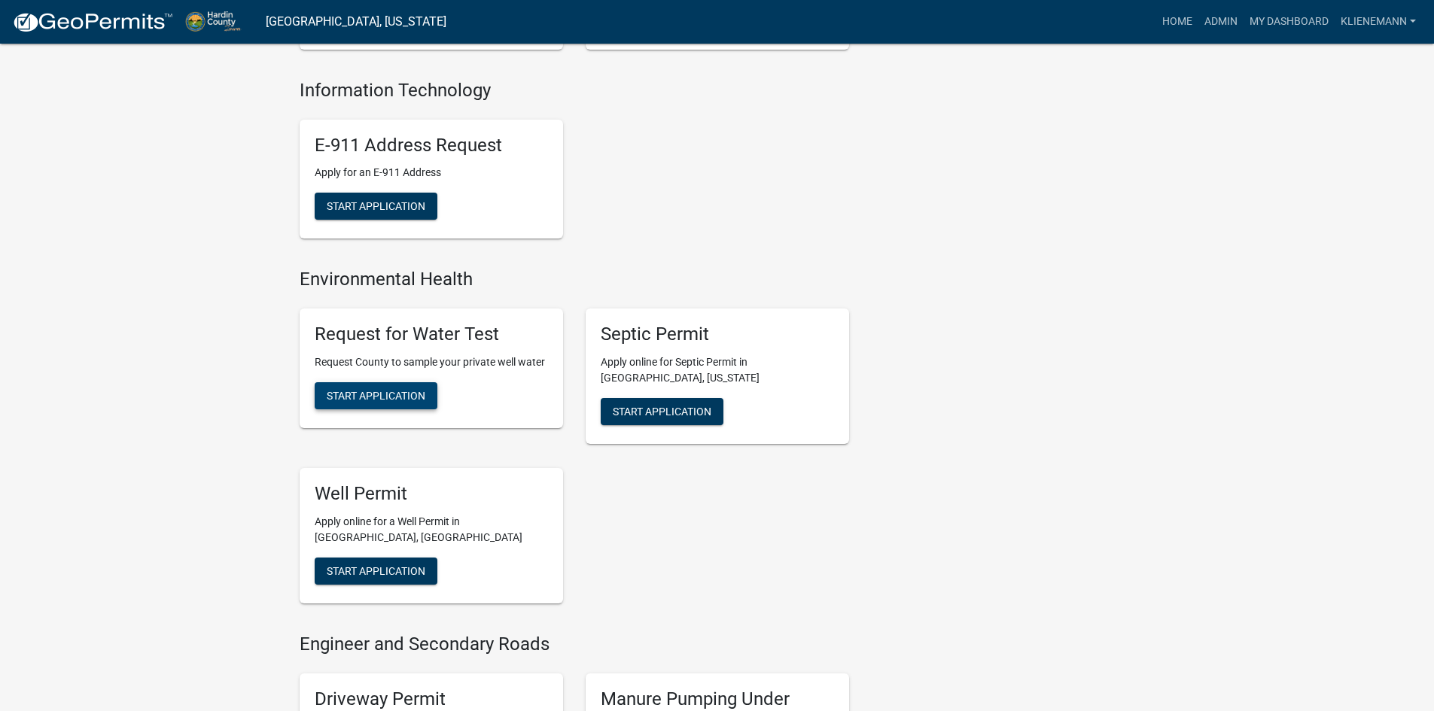
scroll to position [677, 0]
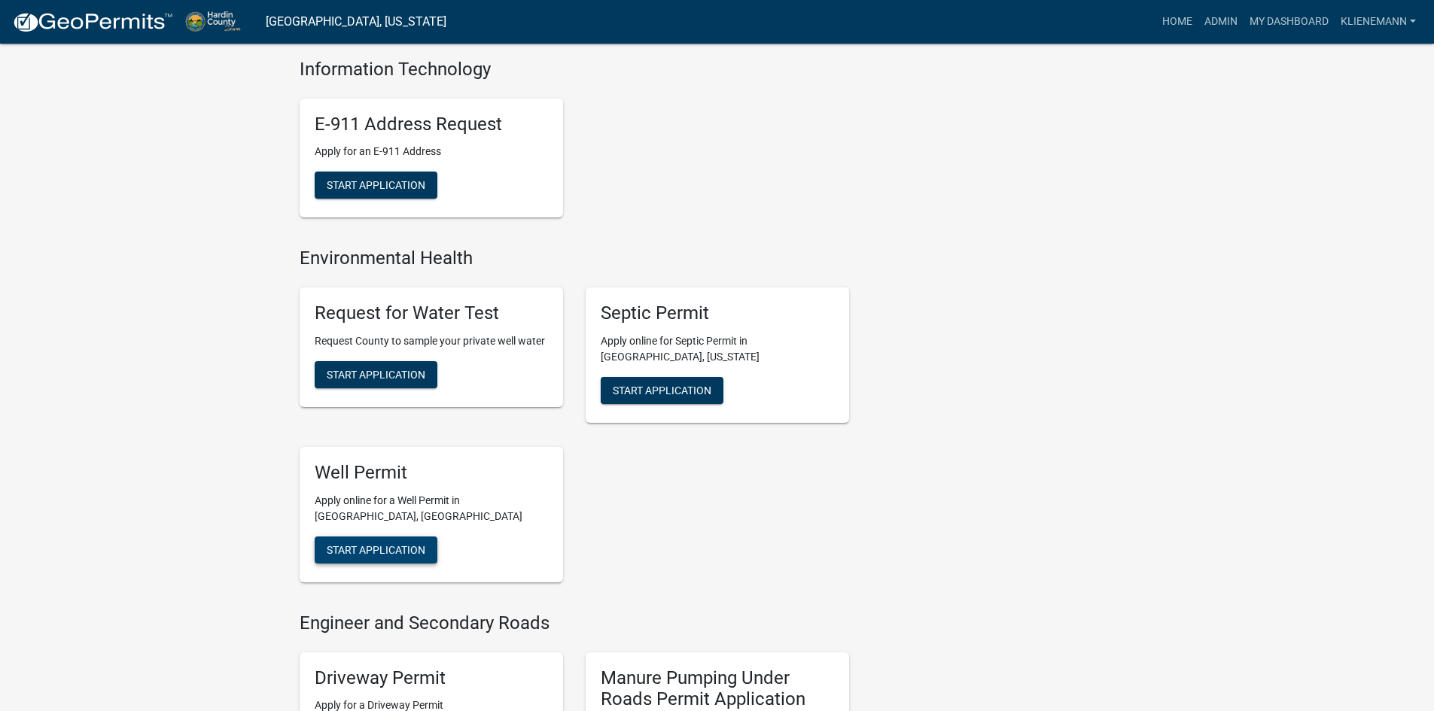
click at [410, 543] on span "Start Application" at bounding box center [376, 549] width 99 height 12
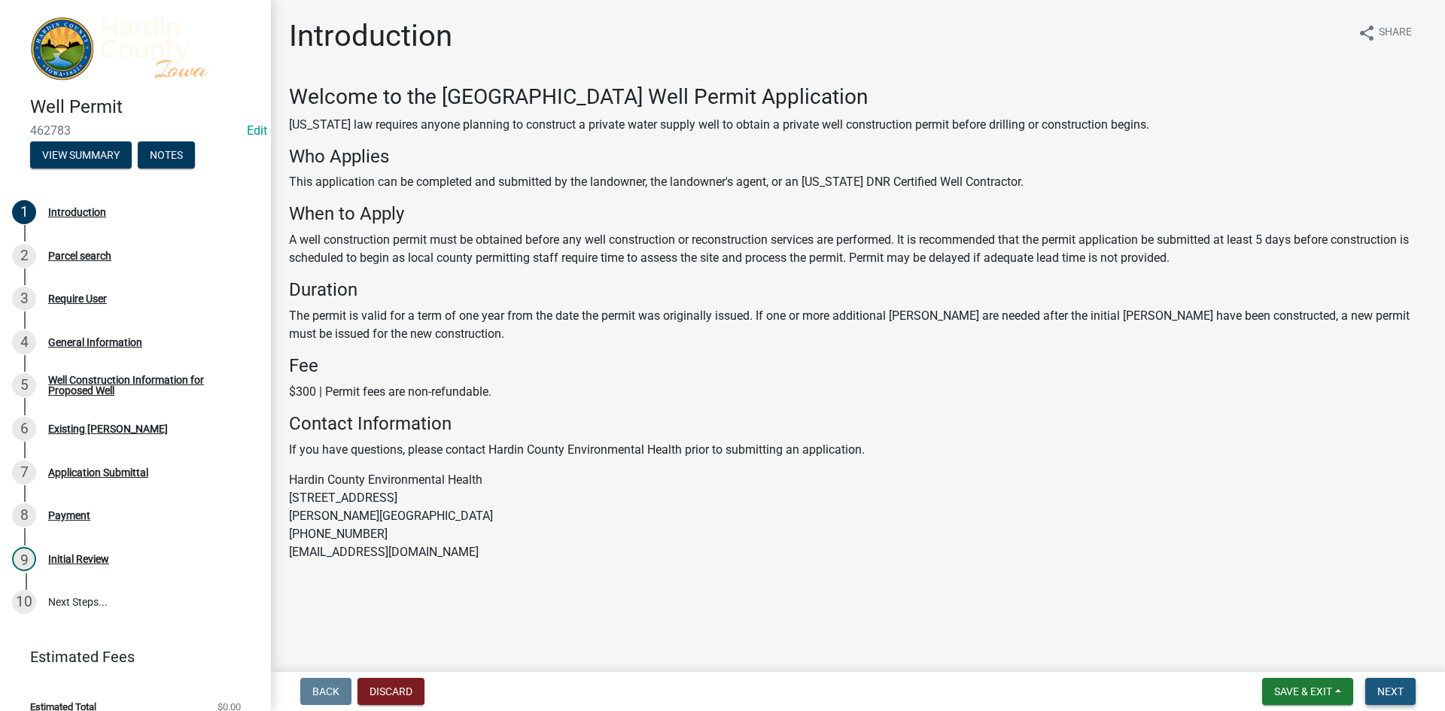
click at [1393, 688] on span "Next" at bounding box center [1390, 692] width 26 height 12
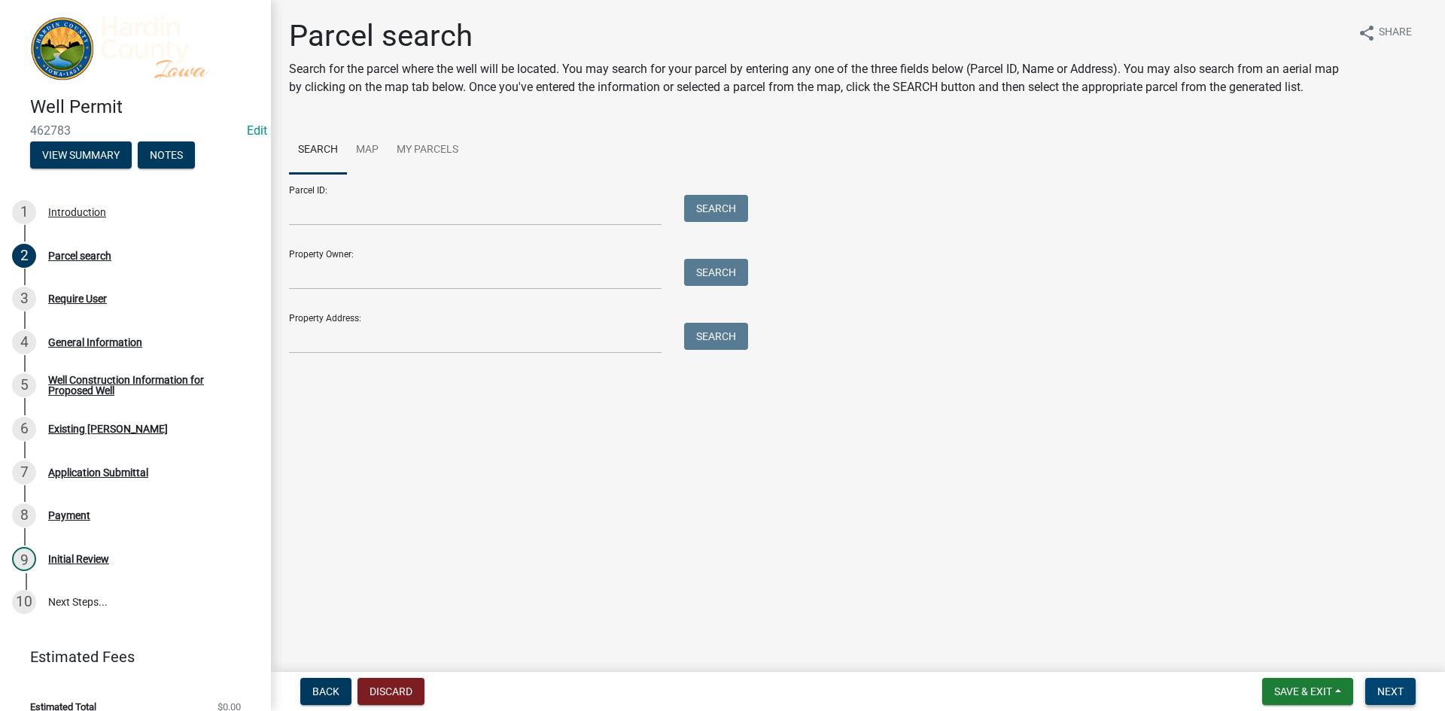
click at [1393, 688] on span "Next" at bounding box center [1390, 692] width 26 height 12
click at [522, 345] on input "Property Address:" at bounding box center [475, 338] width 372 height 31
type input "[STREET_ADDRESS]"
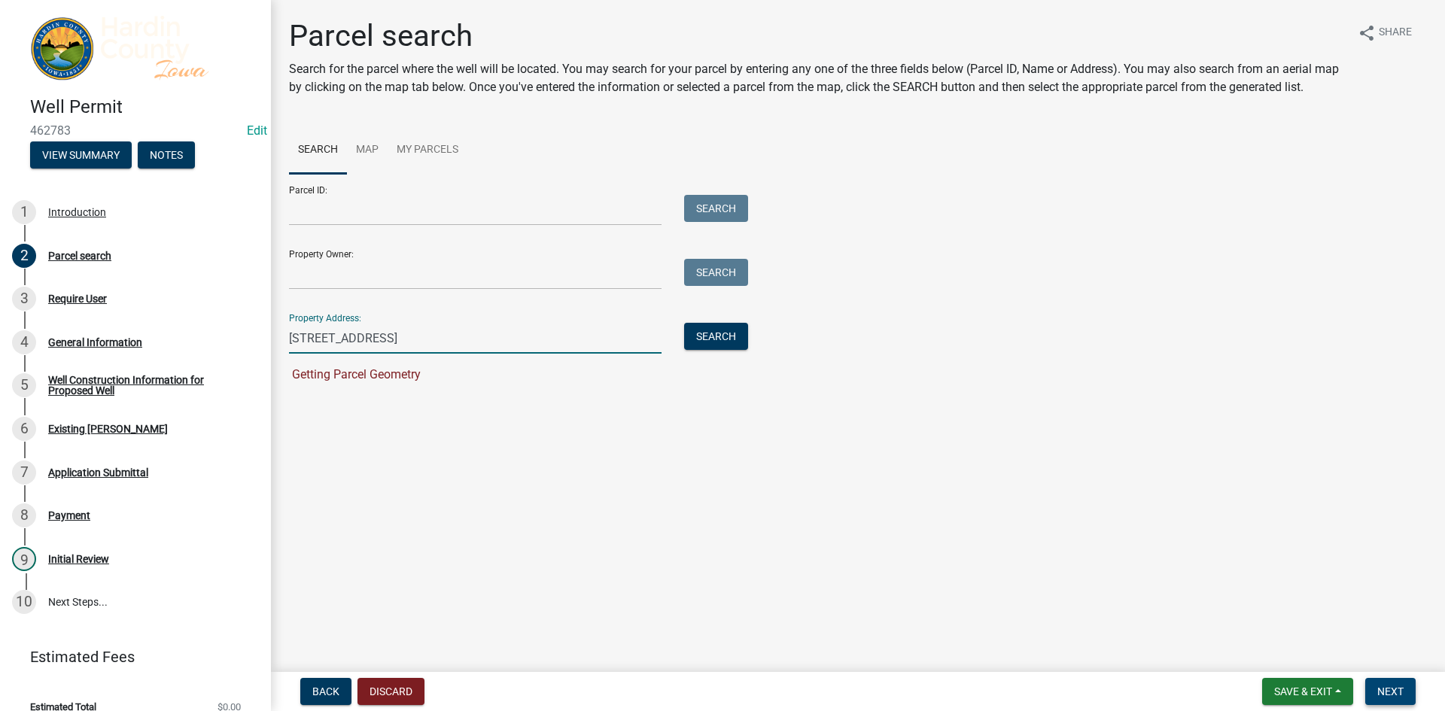
click at [1393, 688] on span "Next" at bounding box center [1390, 692] width 26 height 12
click at [190, 377] on div "Well Construction Information for Proposed Well" at bounding box center [147, 385] width 199 height 21
click at [1382, 689] on span "Next" at bounding box center [1390, 692] width 26 height 12
click at [409, 351] on input "[STREET_ADDRESS]" at bounding box center [475, 338] width 372 height 31
click at [703, 345] on button "Search" at bounding box center [716, 336] width 64 height 27
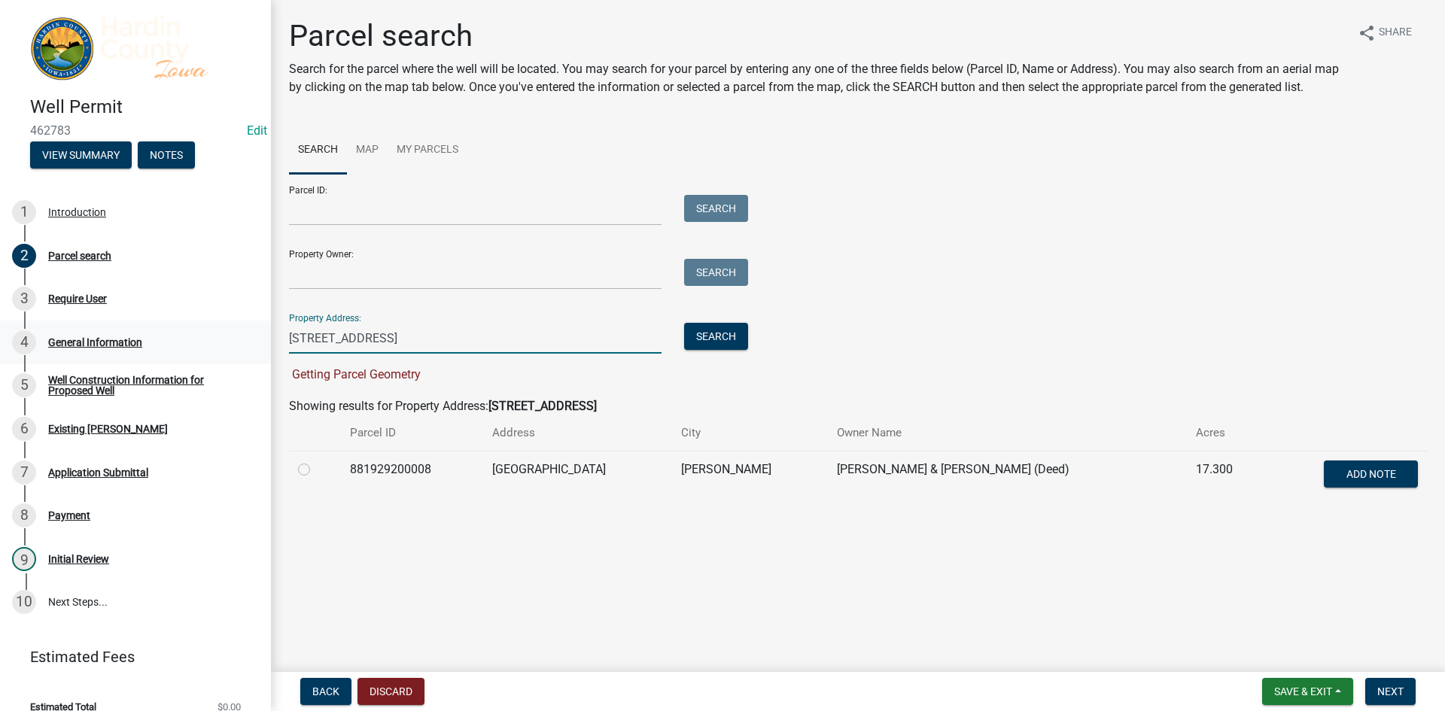
drag, startPoint x: 499, startPoint y: 333, endPoint x: 246, endPoint y: 337, distance: 252.9
click at [246, 337] on div "Well Permit 462783 Edit View Summary Notes 1 Introduction 2 Parcel search 3 Req…" at bounding box center [722, 355] width 1445 height 711
